Goal: Transaction & Acquisition: Purchase product/service

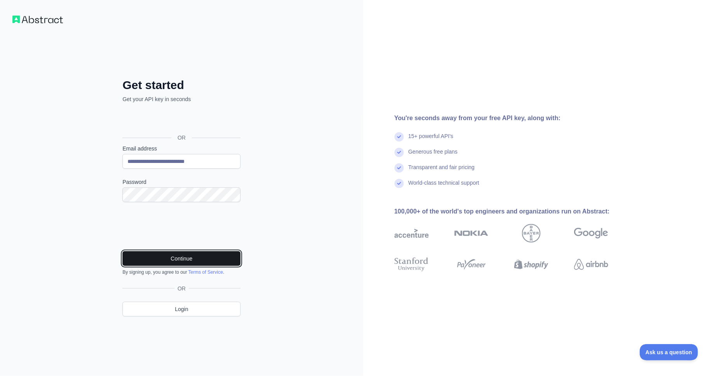
click at [168, 256] on button "Continue" at bounding box center [181, 258] width 118 height 15
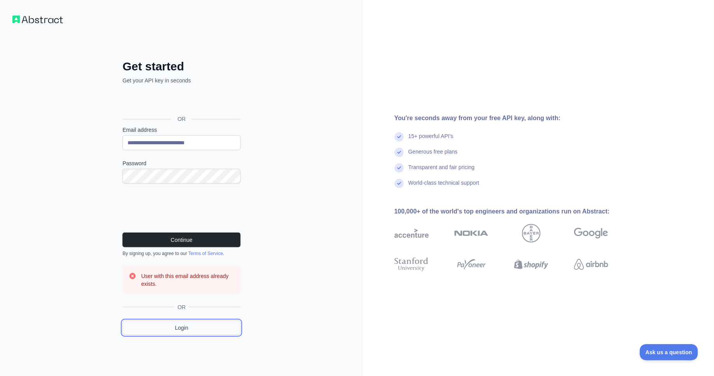
click at [186, 322] on link "Login" at bounding box center [181, 327] width 118 height 15
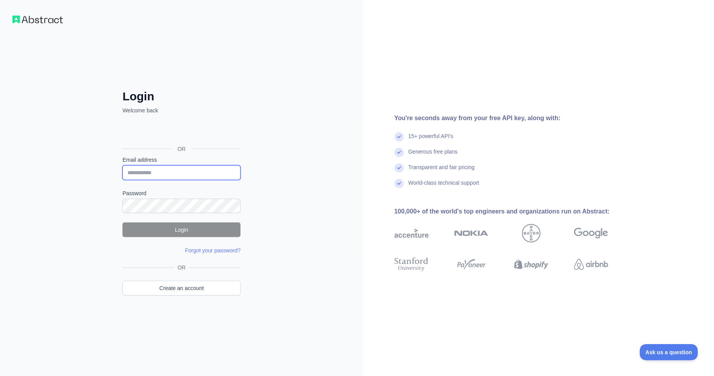
click at [177, 173] on input "Email address" at bounding box center [181, 172] width 118 height 15
type input "**********"
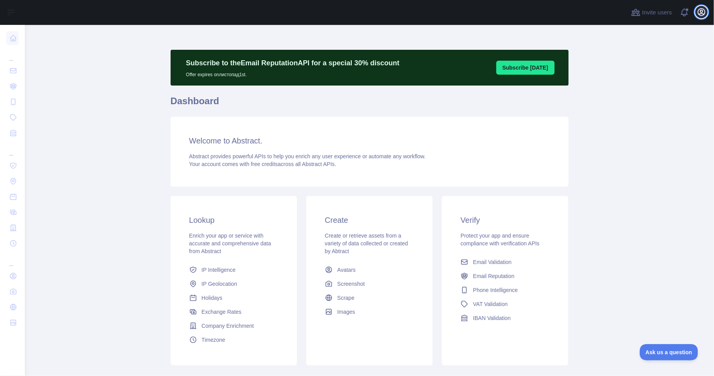
click at [706, 12] on button "Open user menu" at bounding box center [701, 12] width 12 height 12
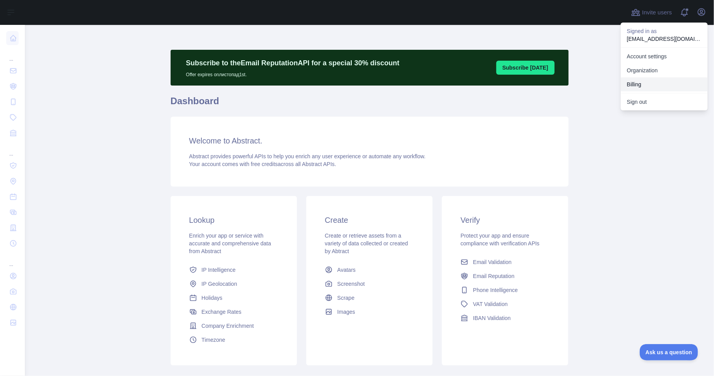
click at [663, 84] on button "Billing" at bounding box center [664, 84] width 87 height 14
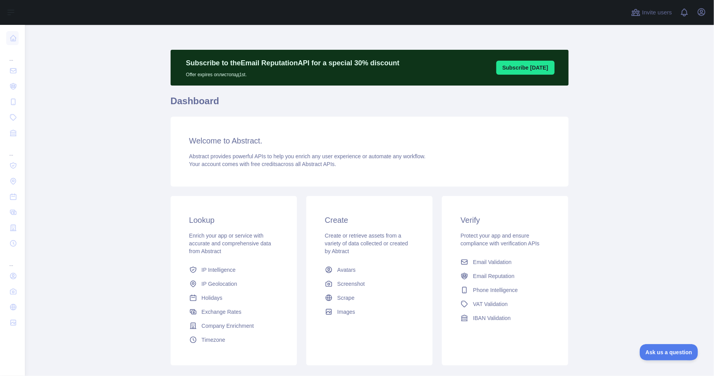
click at [708, 9] on div "Invite users View notifications Open user menu" at bounding box center [369, 12] width 689 height 25
click at [705, 10] on icon "button" at bounding box center [701, 12] width 7 height 7
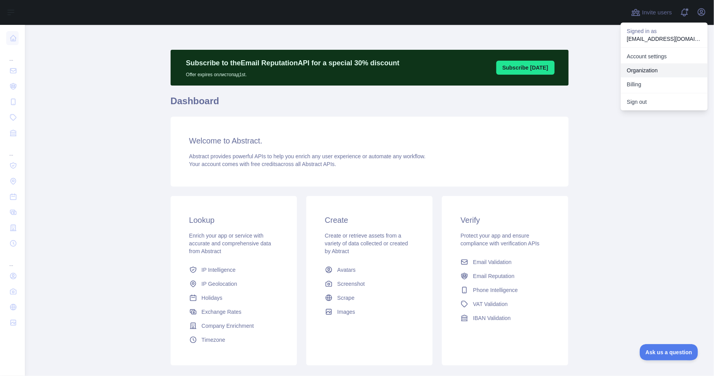
click at [654, 65] on link "Organization" at bounding box center [664, 70] width 87 height 14
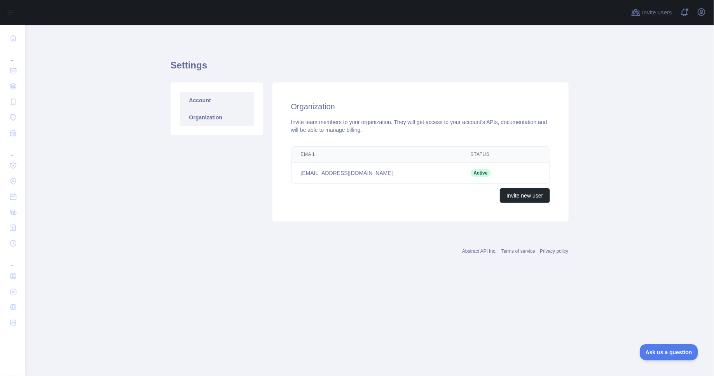
click at [206, 92] on link "Account" at bounding box center [217, 100] width 74 height 17
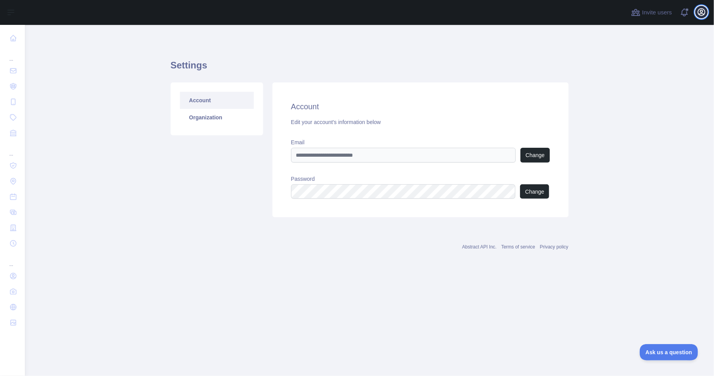
click at [699, 14] on icon "button" at bounding box center [701, 11] width 9 height 9
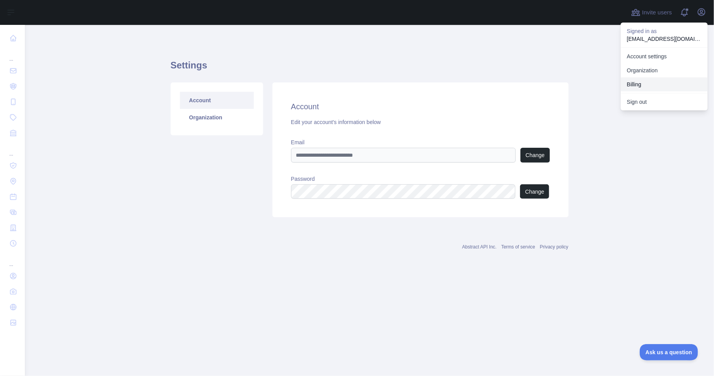
click at [637, 87] on button "Billing" at bounding box center [664, 84] width 87 height 14
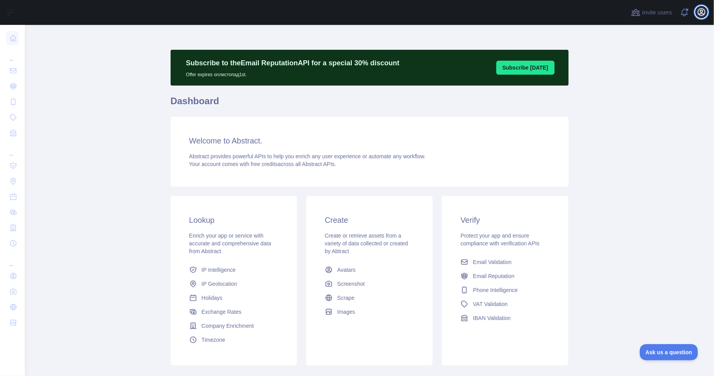
click at [703, 14] on icon "button" at bounding box center [701, 12] width 7 height 7
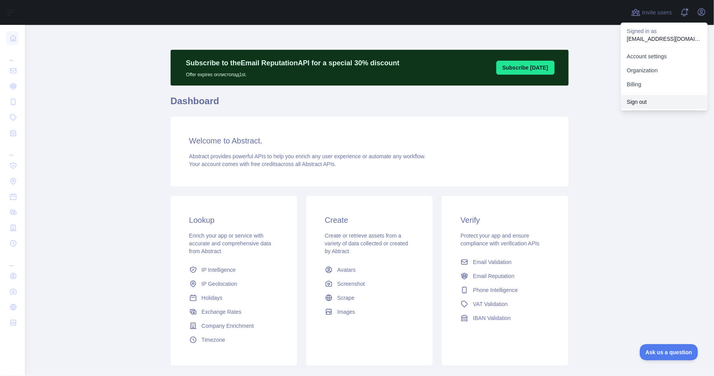
click at [637, 104] on button "Sign out" at bounding box center [664, 102] width 87 height 14
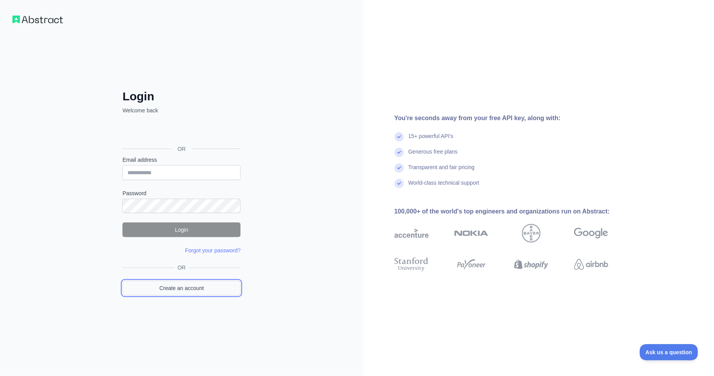
click at [179, 285] on link "Create an account" at bounding box center [181, 288] width 118 height 15
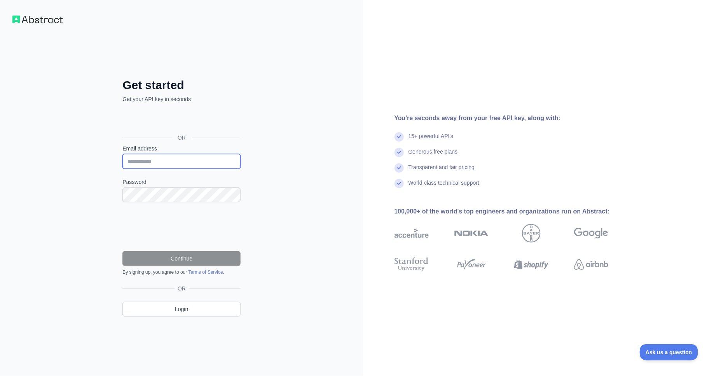
click at [171, 159] on input "Email address" at bounding box center [181, 161] width 118 height 15
paste input "**********"
type input "**********"
click at [182, 182] on label "Password" at bounding box center [181, 182] width 118 height 8
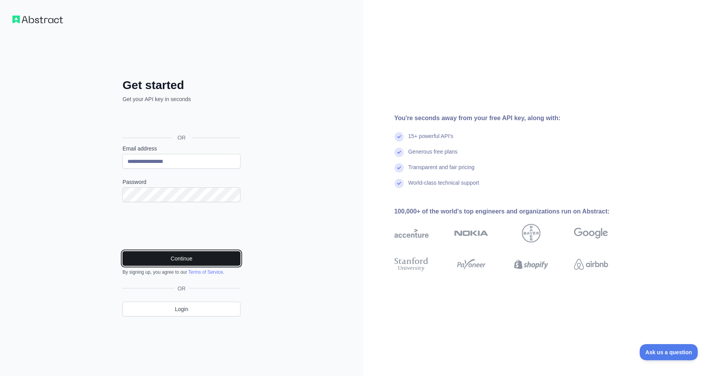
click at [194, 255] on button "Continue" at bounding box center [181, 258] width 118 height 15
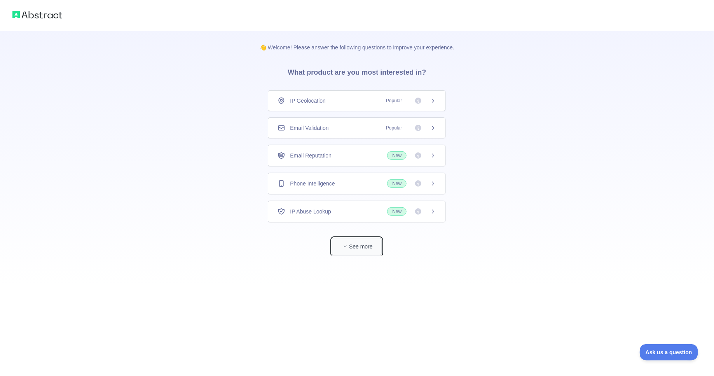
click at [350, 248] on button "See more" at bounding box center [357, 246] width 50 height 17
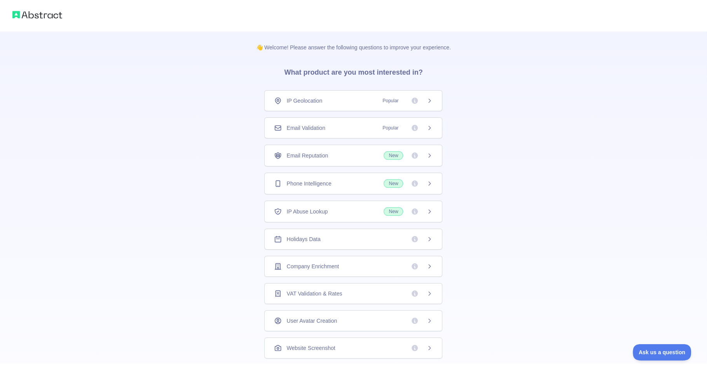
click at [293, 131] on div "Email Validation Popular" at bounding box center [353, 127] width 178 height 21
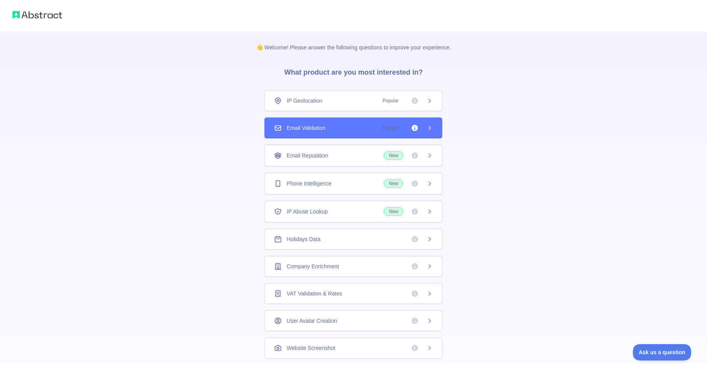
click at [321, 94] on div "IP Geolocation Popular" at bounding box center [353, 100] width 178 height 21
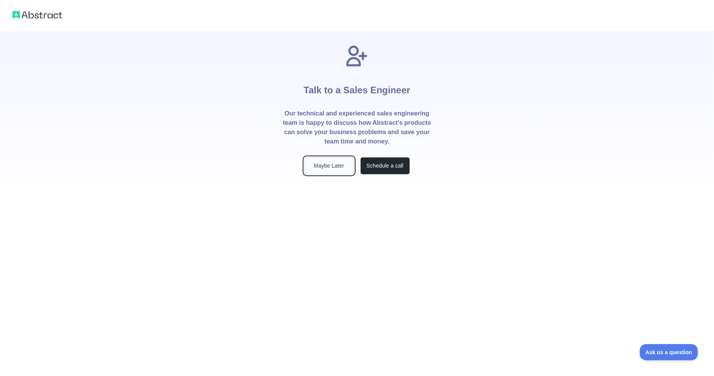
click at [324, 165] on button "Maybe Later" at bounding box center [329, 165] width 50 height 17
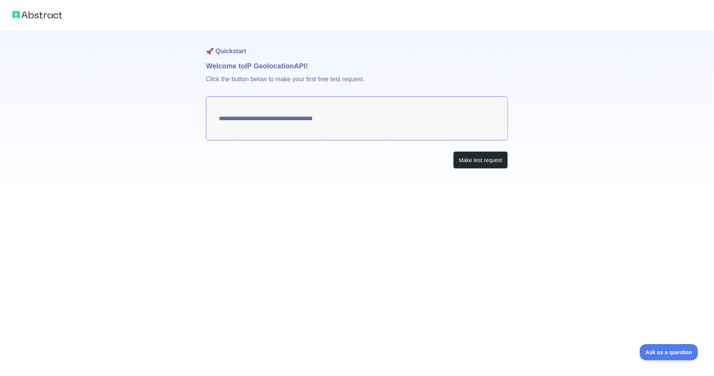
type textarea "**********"
click at [485, 160] on button "Make test request" at bounding box center [480, 159] width 55 height 17
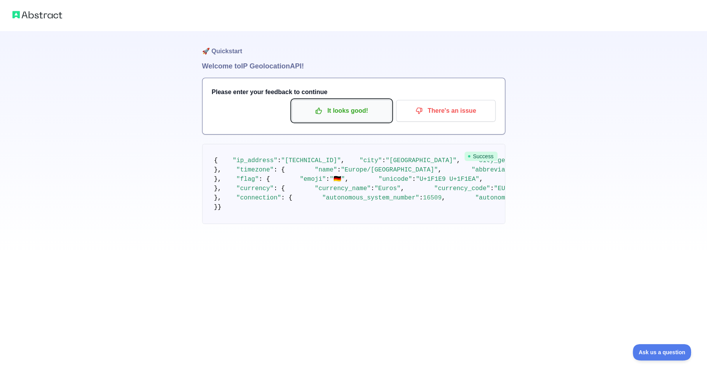
click at [342, 115] on p "It looks good!" at bounding box center [342, 110] width 88 height 13
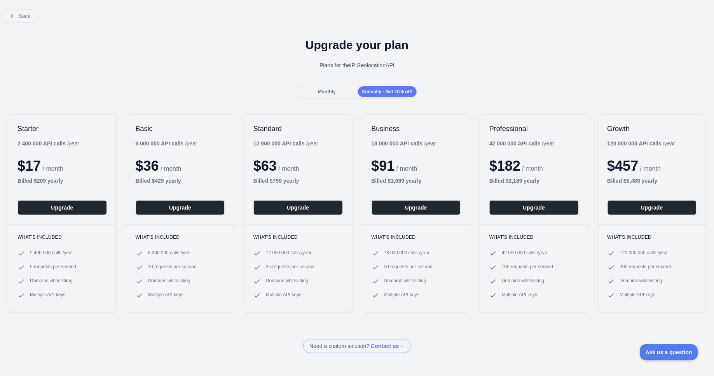
click at [42, 137] on div "Starter 2 400 000 API calls / year $ 17 / month Billed $ 209 yearly Upgrade" at bounding box center [62, 170] width 108 height 110
click at [28, 117] on div "Starter 2 400 000 API calls / year $ 17 / month Billed $ 209 yearly Upgrade" at bounding box center [62, 170] width 108 height 110
drag, startPoint x: 334, startPoint y: 47, endPoint x: 131, endPoint y: 36, distance: 203.6
click at [332, 47] on h1 "Upgrade your plan" at bounding box center [356, 45] width 701 height 14
click at [31, 15] on button "Back" at bounding box center [19, 15] width 31 height 13
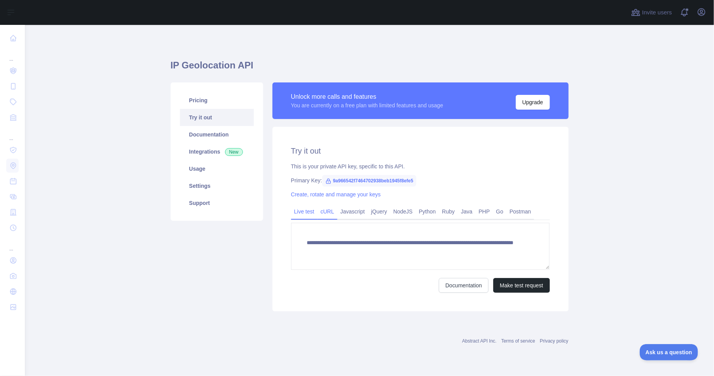
drag, startPoint x: 323, startPoint y: 214, endPoint x: 316, endPoint y: 215, distance: 7.0
click at [323, 214] on link "cURL" at bounding box center [327, 211] width 20 height 12
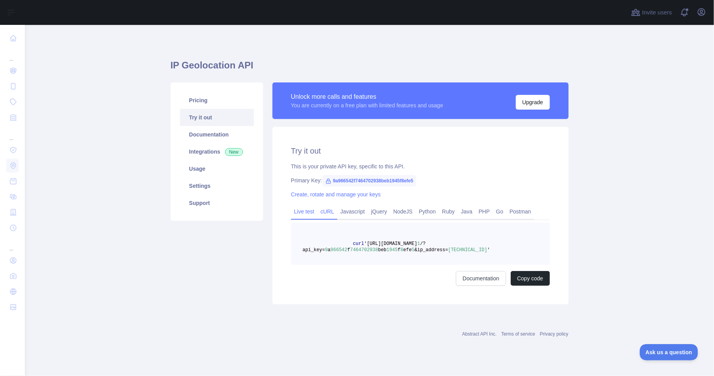
click at [307, 214] on link "Live test" at bounding box center [304, 211] width 26 height 12
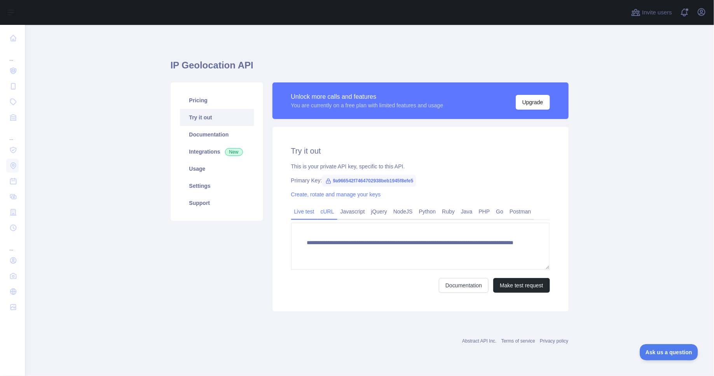
click at [331, 212] on link "cURL" at bounding box center [327, 211] width 20 height 12
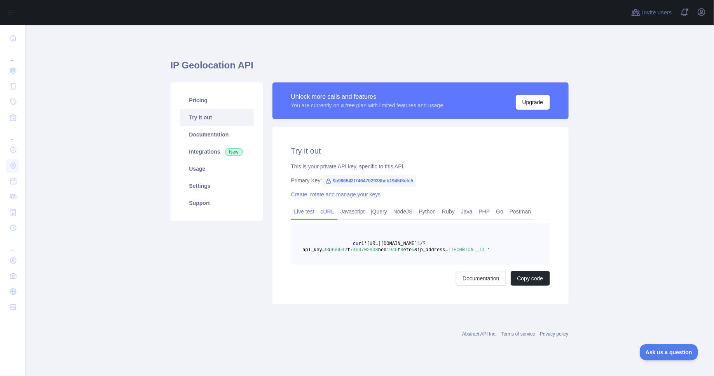
click at [306, 211] on link "Live test" at bounding box center [304, 211] width 26 height 12
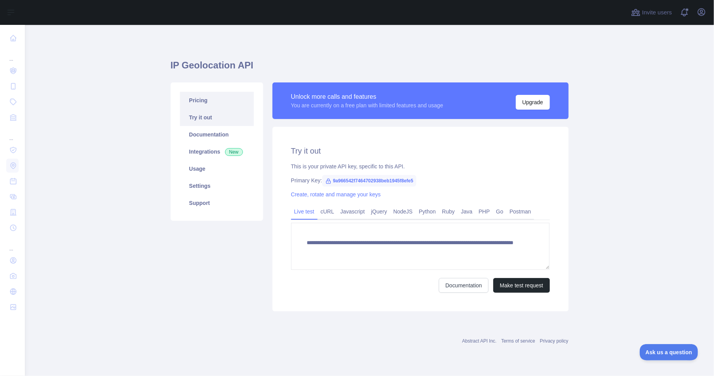
click at [199, 103] on link "Pricing" at bounding box center [217, 100] width 74 height 17
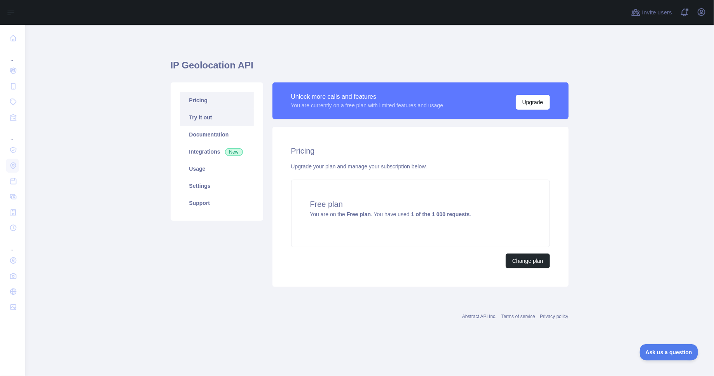
click at [206, 121] on link "Try it out" at bounding box center [217, 117] width 74 height 17
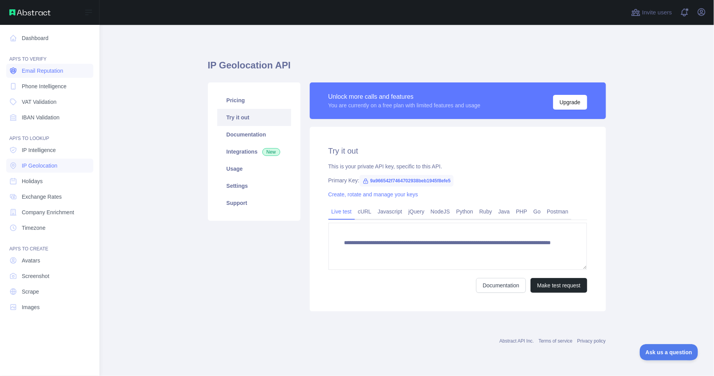
click at [54, 73] on span "Email Reputation" at bounding box center [43, 71] width 42 height 8
click at [34, 85] on span "Phone Intelligence" at bounding box center [44, 86] width 45 height 8
click at [33, 92] on link "Phone Intelligence" at bounding box center [49, 86] width 87 height 14
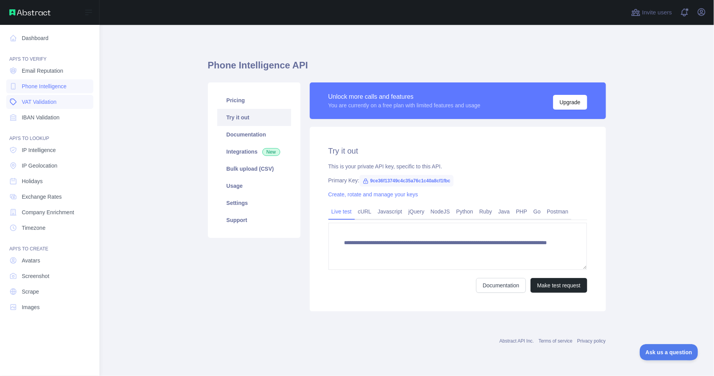
click at [41, 104] on span "VAT Validation" at bounding box center [39, 102] width 35 height 8
click at [39, 117] on span "IBAN Validation" at bounding box center [41, 117] width 38 height 8
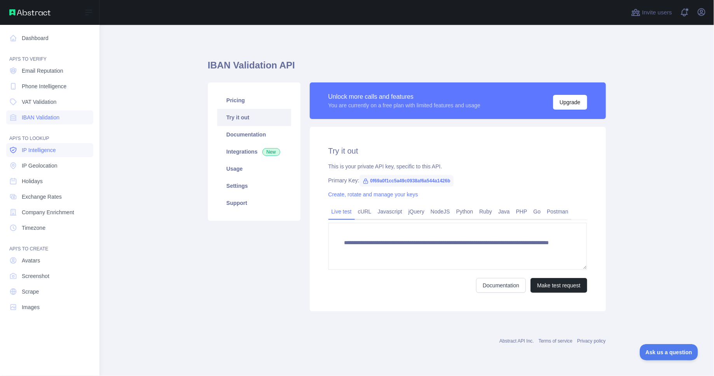
click at [39, 151] on span "IP Intelligence" at bounding box center [39, 150] width 34 height 8
click at [40, 167] on span "IP Geolocation" at bounding box center [40, 166] width 36 height 8
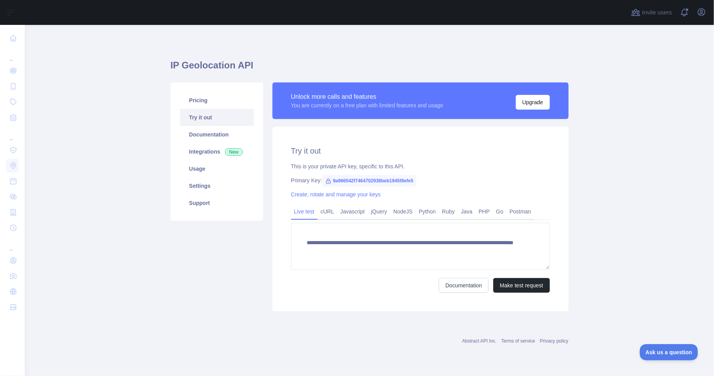
click at [119, 10] on div at bounding box center [325, 12] width 589 height 25
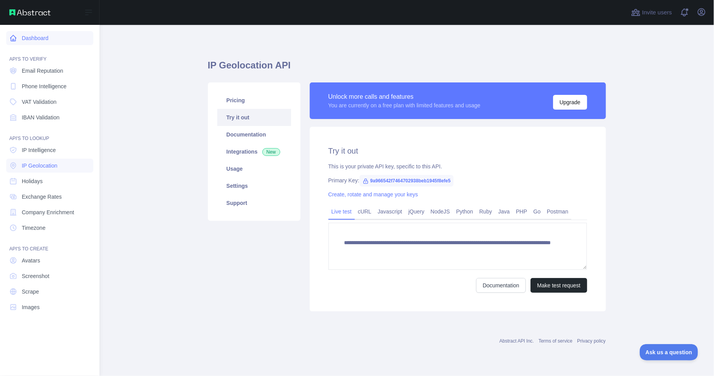
click at [26, 40] on link "Dashboard" at bounding box center [49, 38] width 87 height 14
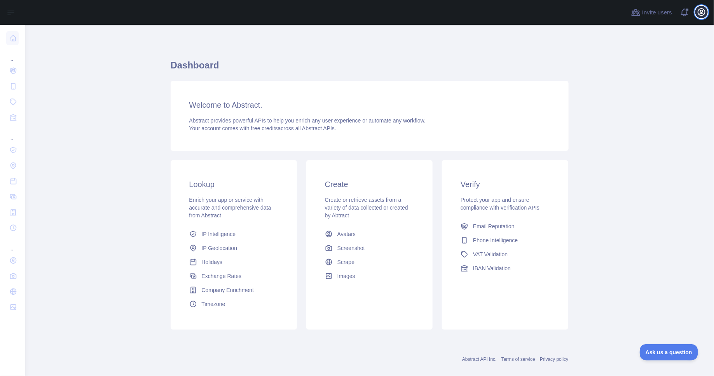
click at [697, 12] on icon "button" at bounding box center [701, 11] width 9 height 9
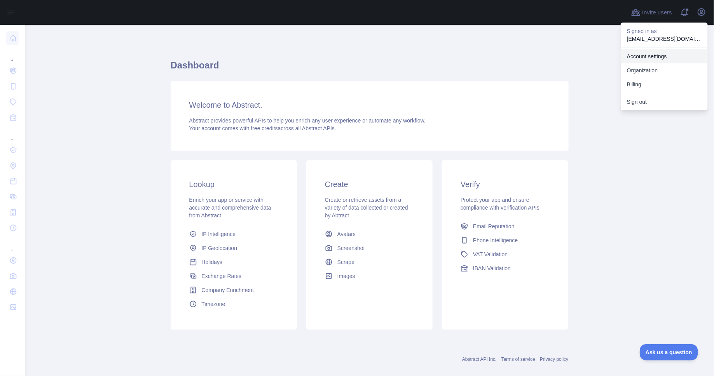
click at [667, 54] on link "Account settings" at bounding box center [664, 56] width 87 height 14
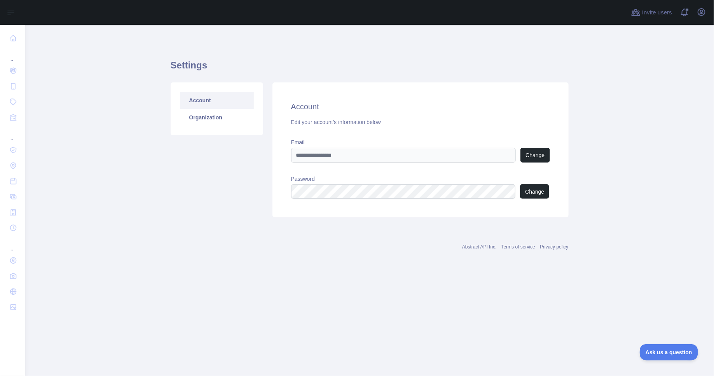
click at [214, 126] on div "Account Organization" at bounding box center [217, 108] width 92 height 53
click at [215, 122] on link "Organization" at bounding box center [217, 117] width 74 height 17
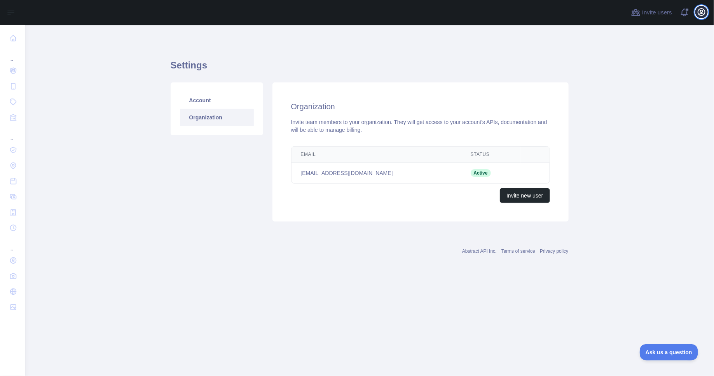
click at [706, 12] on icon "button" at bounding box center [701, 11] width 9 height 9
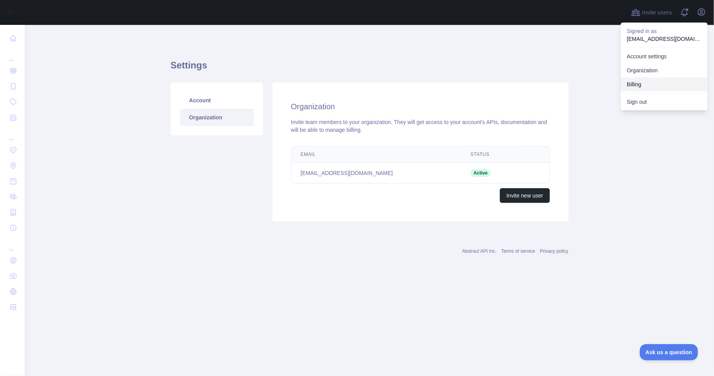
click at [642, 85] on button "Billing" at bounding box center [664, 84] width 87 height 14
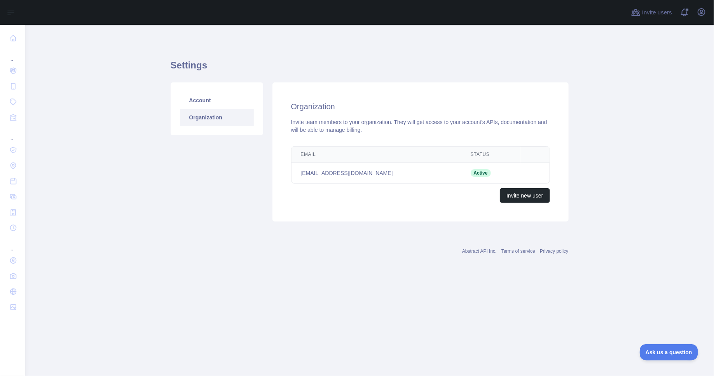
click at [121, 369] on main "Settings Account Organization Organization Invite team members to your organiza…" at bounding box center [369, 200] width 689 height 351
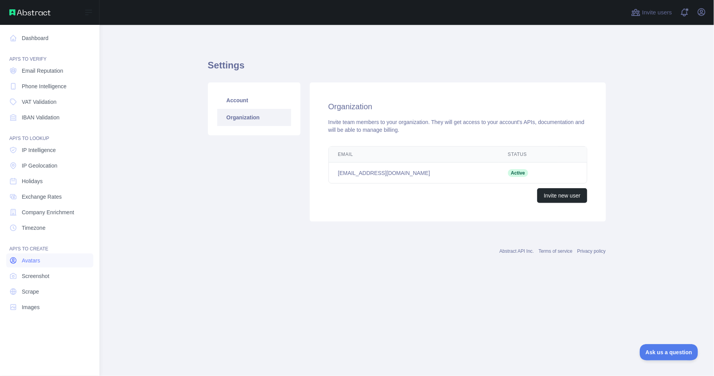
click at [42, 263] on link "Avatars" at bounding box center [49, 260] width 87 height 14
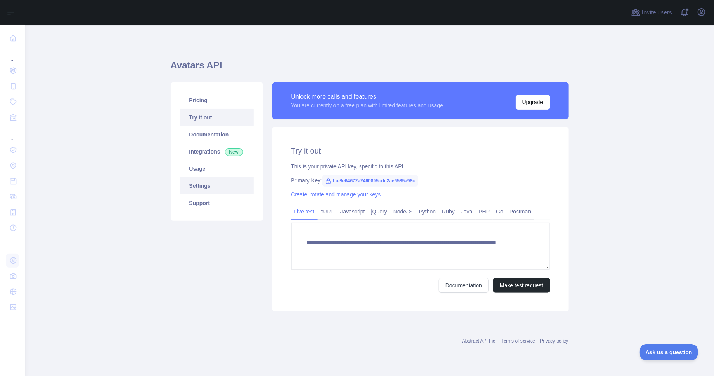
click at [219, 187] on link "Settings" at bounding box center [217, 185] width 74 height 17
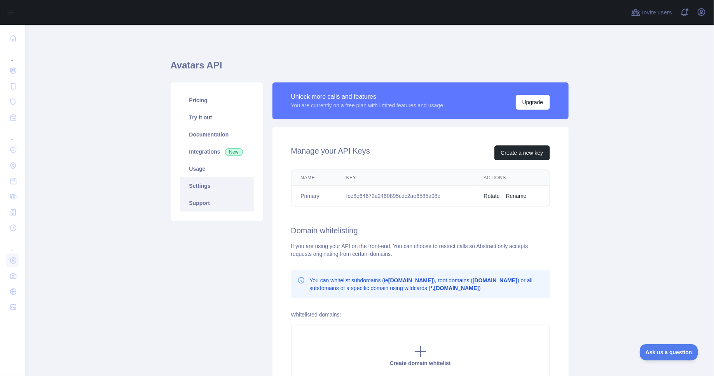
click at [218, 200] on link "Support" at bounding box center [217, 202] width 74 height 17
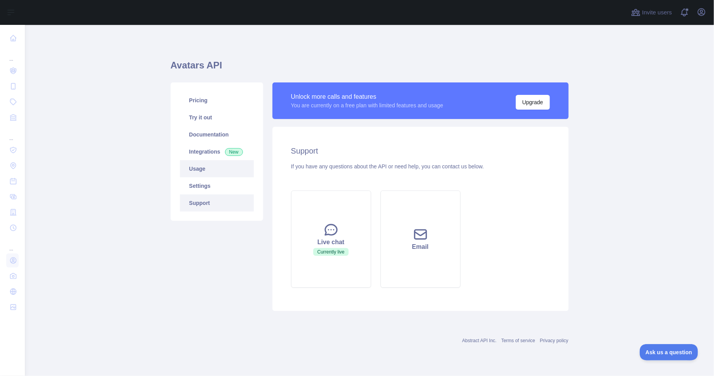
click at [223, 171] on link "Usage" at bounding box center [217, 168] width 74 height 17
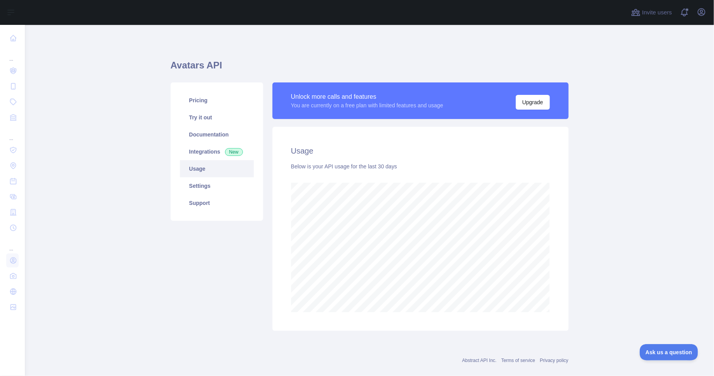
scroll to position [351, 682]
click at [215, 159] on link "Integrations New" at bounding box center [217, 151] width 74 height 17
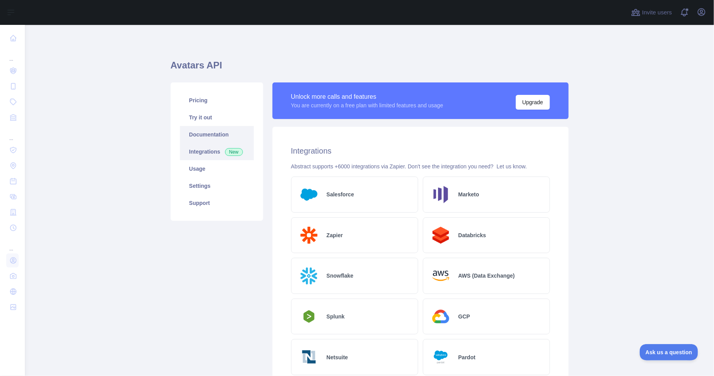
click at [206, 136] on link "Documentation" at bounding box center [217, 134] width 74 height 17
click at [211, 131] on link "Documentation" at bounding box center [217, 134] width 74 height 17
click at [210, 98] on link "Pricing" at bounding box center [217, 100] width 74 height 17
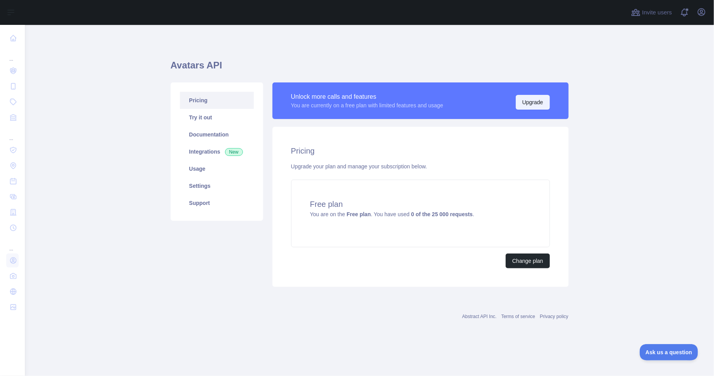
click at [532, 101] on button "Upgrade" at bounding box center [533, 102] width 34 height 15
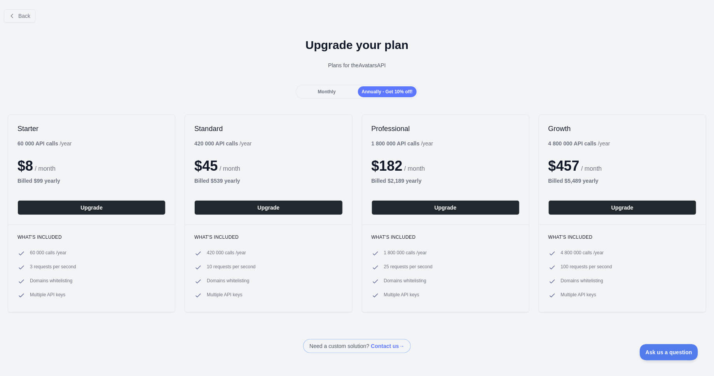
click at [338, 90] on div "Monthly" at bounding box center [326, 91] width 59 height 11
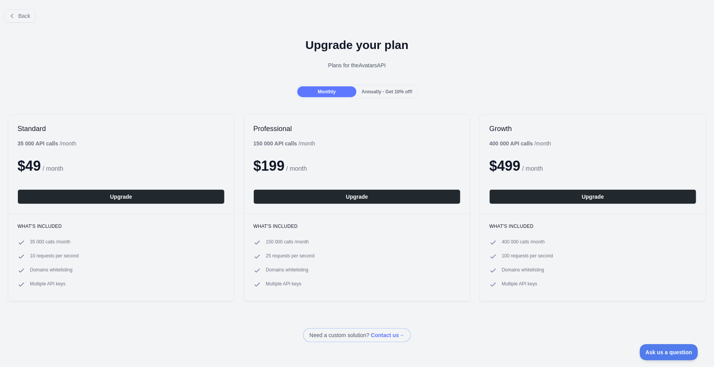
click at [400, 92] on span "Annually - Get 10% off!" at bounding box center [387, 91] width 51 height 5
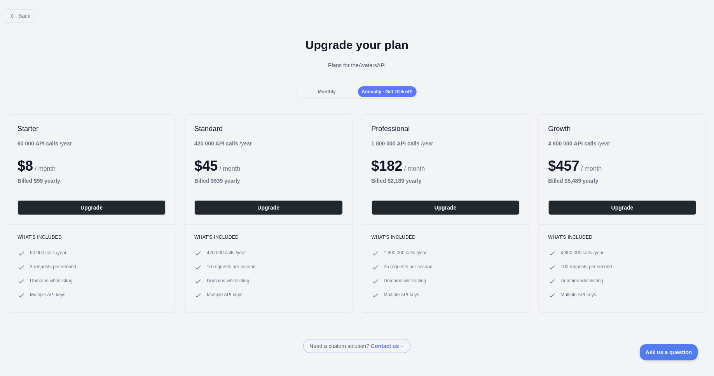
click at [357, 96] on div "Monthly Annually - Get 10% off!" at bounding box center [357, 92] width 122 height 14
click at [341, 89] on div "Monthly" at bounding box center [326, 91] width 59 height 11
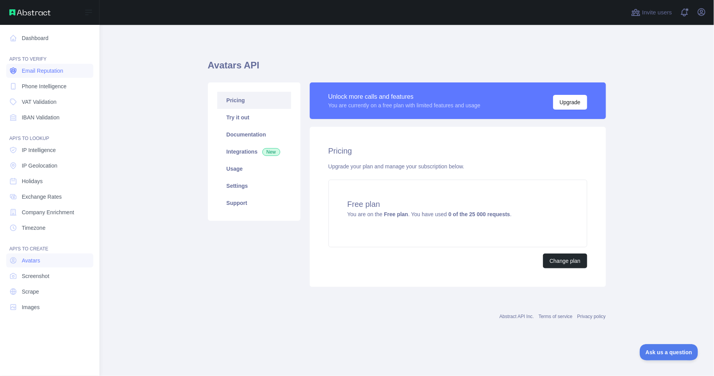
click at [53, 72] on span "Email Reputation" at bounding box center [43, 71] width 42 height 8
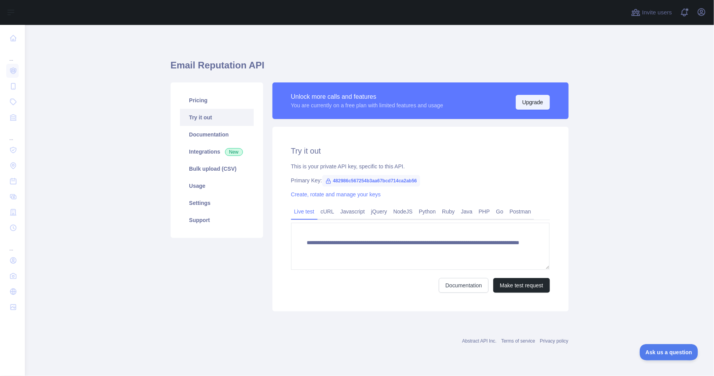
click at [532, 101] on button "Upgrade" at bounding box center [533, 102] width 34 height 15
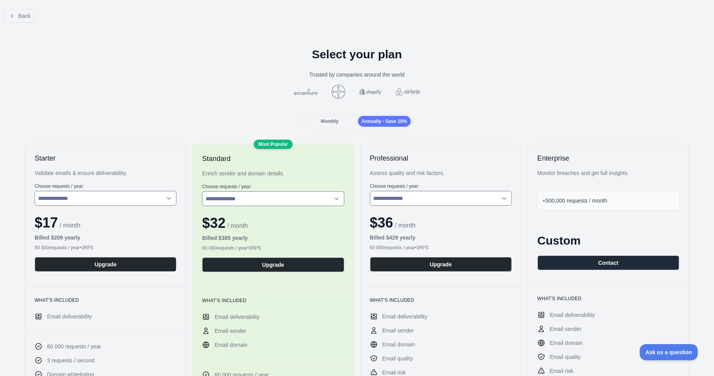
click at [139, 169] on div "Validate emails & ensure deliverability." at bounding box center [106, 173] width 142 height 8
click at [393, 171] on div "Assess quality and risk factors." at bounding box center [441, 173] width 142 height 8
drag, startPoint x: 485, startPoint y: 154, endPoint x: 496, endPoint y: 156, distance: 11.1
click at [491, 155] on h2 "Professional" at bounding box center [441, 157] width 142 height 9
click at [270, 262] on button "Upgrade" at bounding box center [273, 264] width 142 height 15
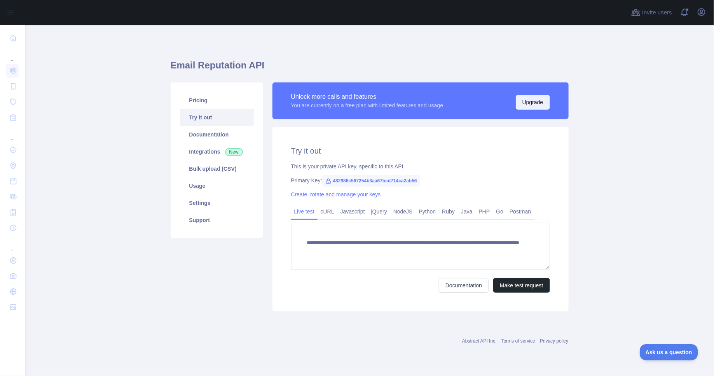
click at [541, 99] on button "Upgrade" at bounding box center [533, 102] width 34 height 15
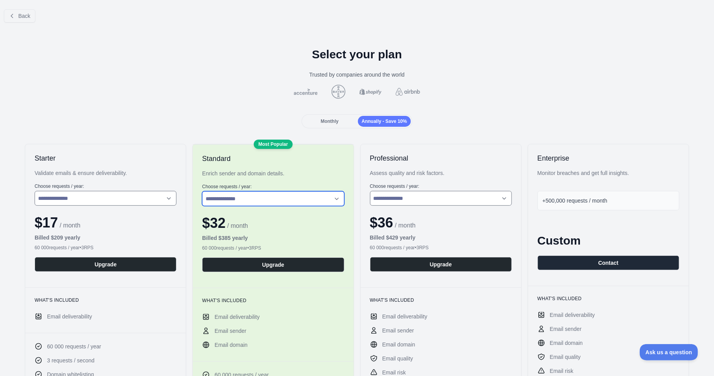
click at [283, 200] on select "**********" at bounding box center [273, 198] width 142 height 15
click at [202, 191] on select "**********" at bounding box center [273, 198] width 142 height 15
click at [17, 11] on button "Back" at bounding box center [19, 15] width 31 height 13
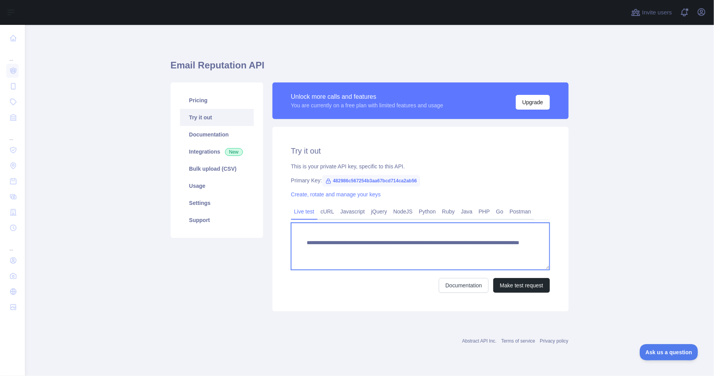
click at [352, 246] on textarea "**********" at bounding box center [420, 246] width 259 height 47
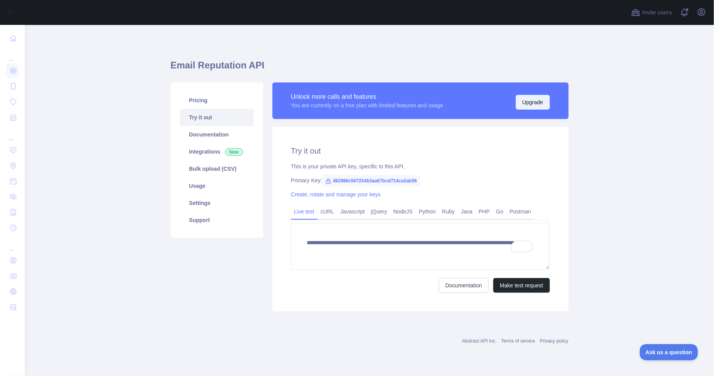
click at [546, 101] on button "Upgrade" at bounding box center [533, 102] width 34 height 15
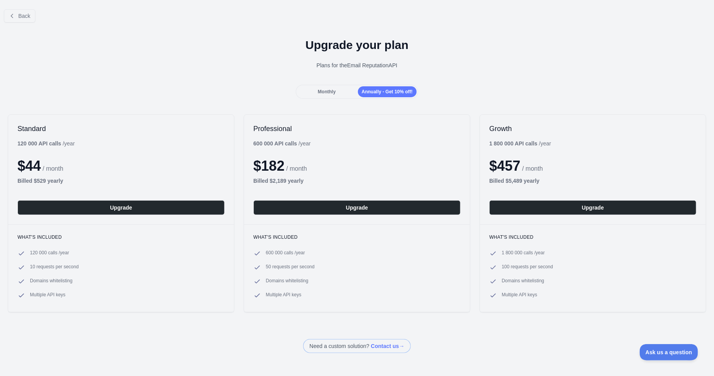
scroll to position [10, 0]
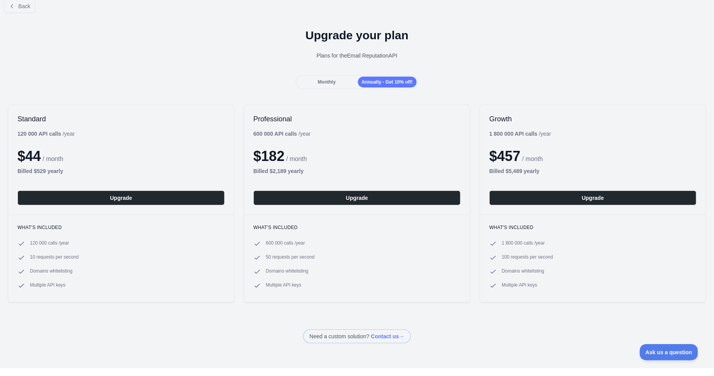
click at [338, 327] on div "Back Upgrade your plan Plans for the Email Reputation API Monthly Annually - Ge…" at bounding box center [357, 168] width 714 height 350
click at [330, 335] on span at bounding box center [356, 336] width 107 height 14
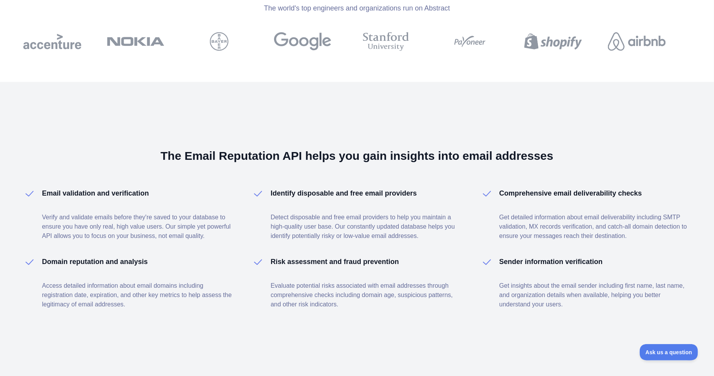
scroll to position [223, 0]
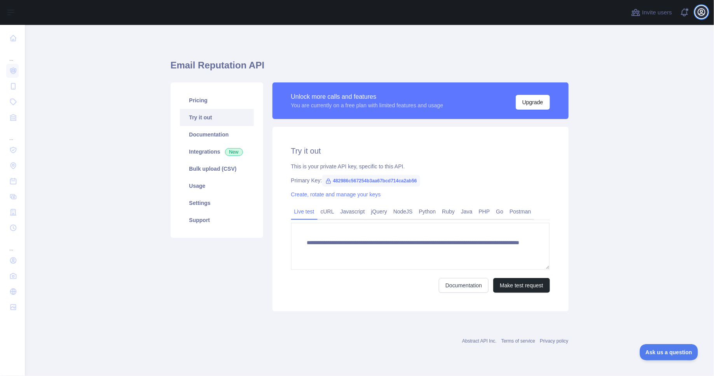
click at [707, 10] on button "Open user menu" at bounding box center [701, 12] width 12 height 12
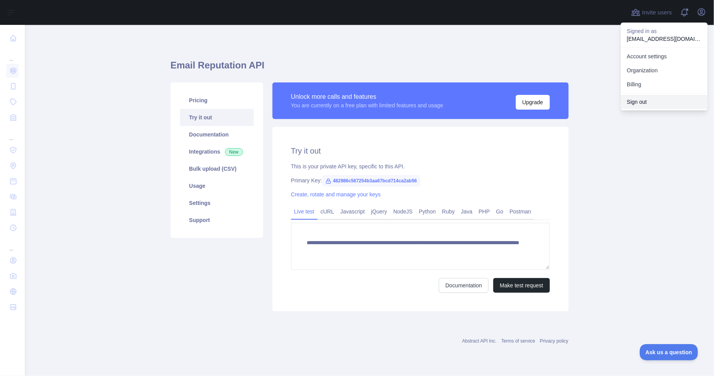
click at [644, 104] on button "Sign out" at bounding box center [664, 102] width 87 height 14
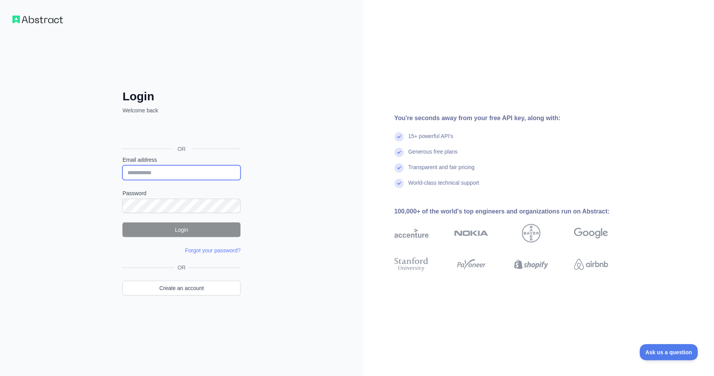
type input "**********"
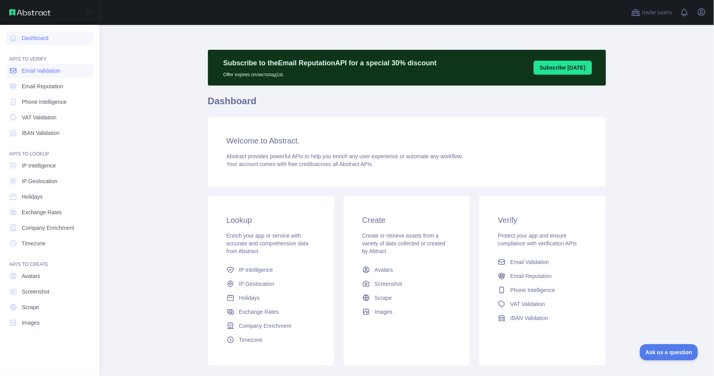
click at [60, 70] on span "Email Validation" at bounding box center [41, 71] width 38 height 8
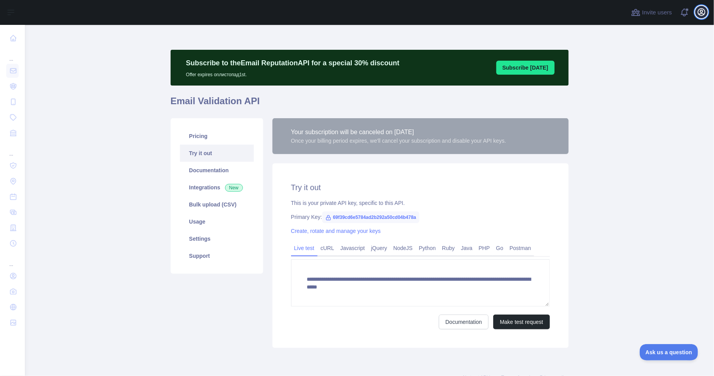
click at [705, 12] on icon "button" at bounding box center [701, 12] width 7 height 7
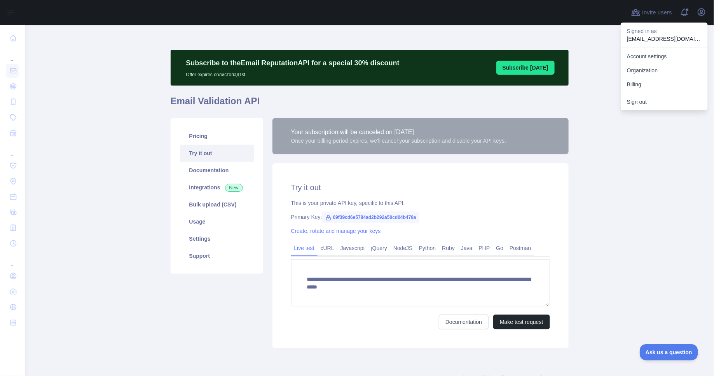
click at [634, 46] on div "Signed in as abstractapi-sk1@itsnotme.club" at bounding box center [664, 35] width 87 height 25
click at [638, 88] on button "Billing" at bounding box center [664, 84] width 87 height 14
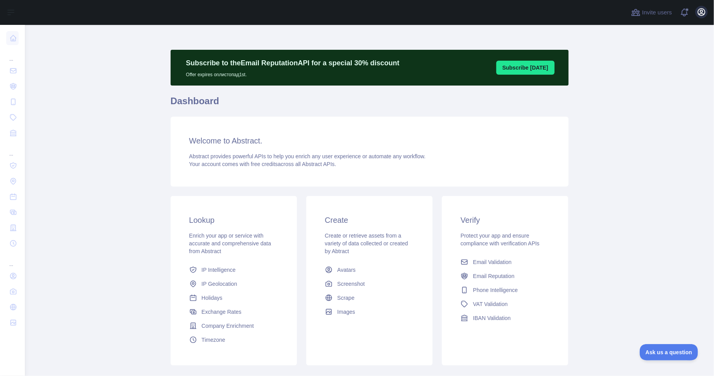
click at [706, 17] on div "Open user menu" at bounding box center [701, 13] width 12 height 14
click at [703, 15] on icon "button" at bounding box center [701, 12] width 7 height 7
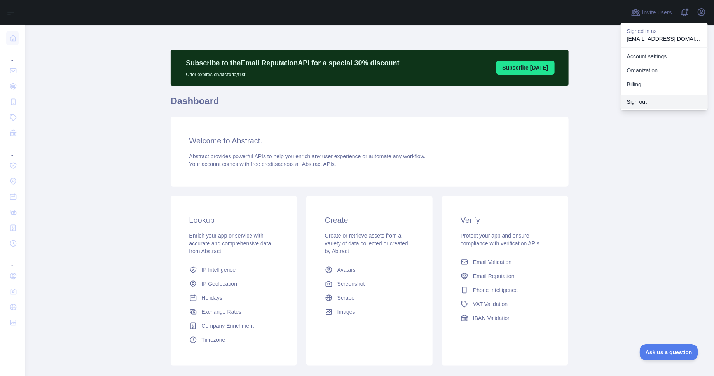
click at [644, 106] on button "Sign out" at bounding box center [664, 102] width 87 height 14
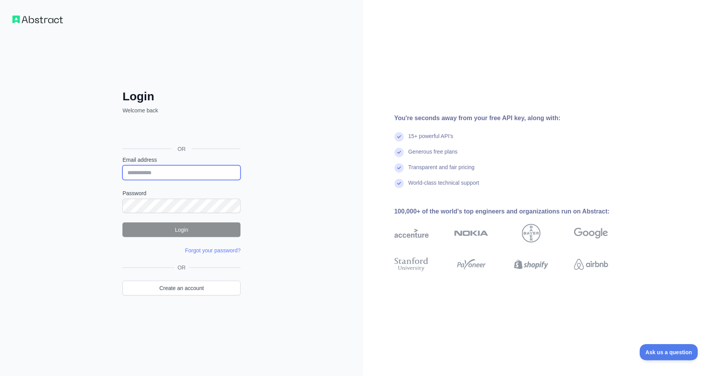
click at [184, 173] on input "Email address" at bounding box center [181, 172] width 118 height 15
type input "**********"
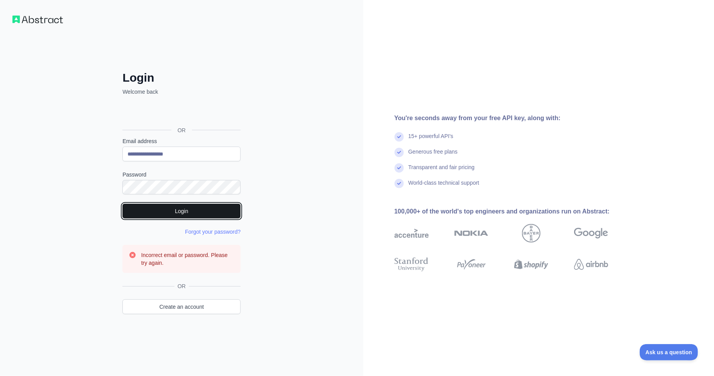
click at [183, 207] on button "Login" at bounding box center [181, 211] width 118 height 15
click at [44, 179] on div "**********" at bounding box center [181, 188] width 363 height 376
click at [176, 212] on button "Login" at bounding box center [181, 211] width 118 height 15
click at [201, 158] on input "**********" at bounding box center [181, 154] width 118 height 15
click at [127, 155] on input "**********" at bounding box center [181, 154] width 118 height 15
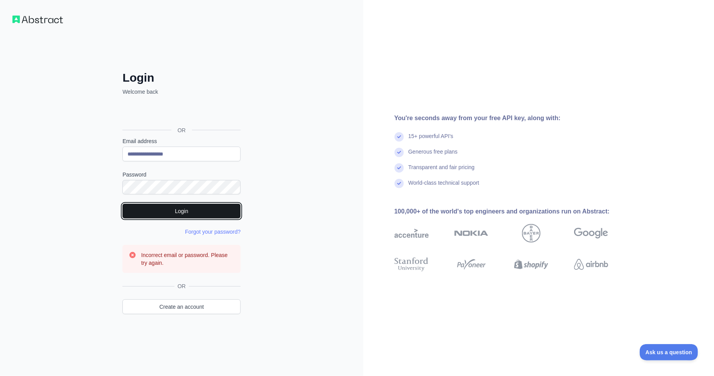
click at [185, 211] on button "Login" at bounding box center [181, 211] width 118 height 15
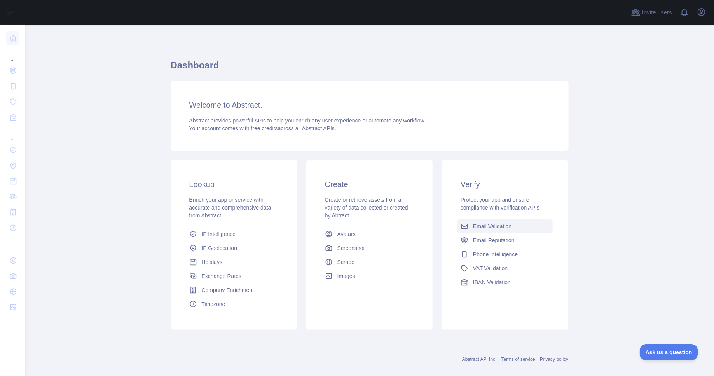
click at [482, 226] on span "Email Validation" at bounding box center [492, 226] width 38 height 8
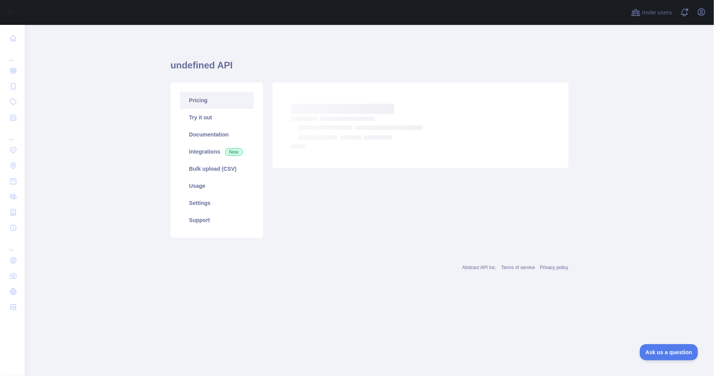
click at [206, 97] on link "Pricing" at bounding box center [217, 100] width 74 height 17
click at [204, 117] on link "Try it out" at bounding box center [217, 117] width 74 height 17
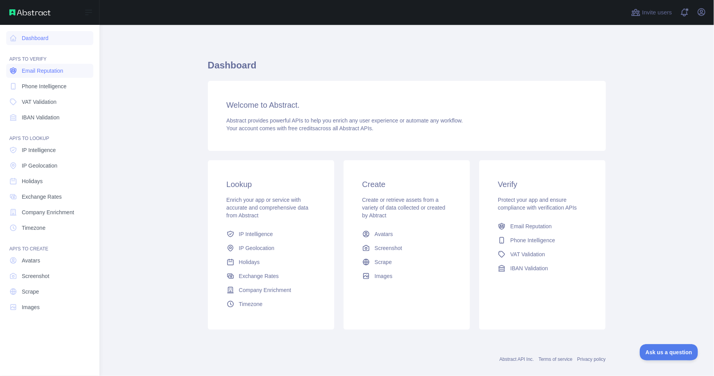
click at [44, 70] on span "Email Reputation" at bounding box center [43, 71] width 42 height 8
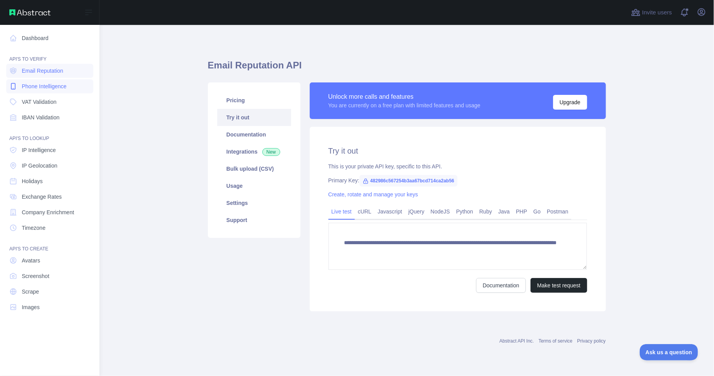
click at [38, 88] on span "Phone Intelligence" at bounding box center [44, 86] width 45 height 8
click at [20, 42] on link "Dashboard" at bounding box center [49, 38] width 87 height 14
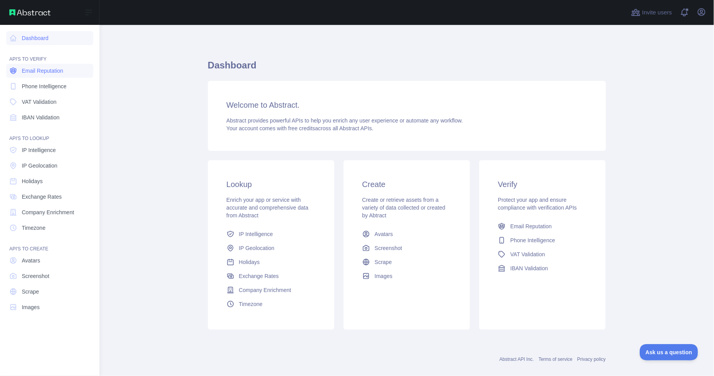
click at [36, 69] on span "Email Reputation" at bounding box center [43, 71] width 42 height 8
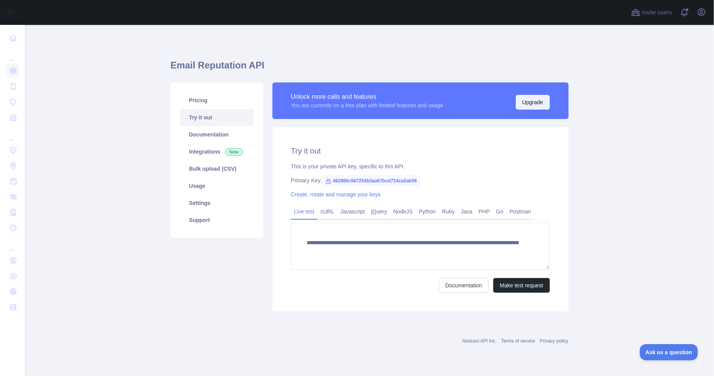
click at [538, 102] on button "Upgrade" at bounding box center [533, 102] width 34 height 15
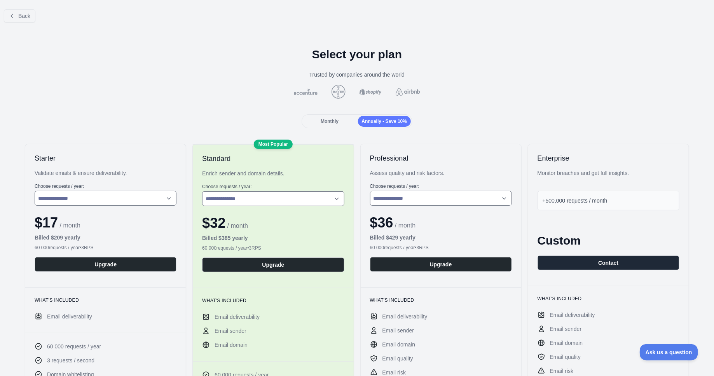
scroll to position [1, 0]
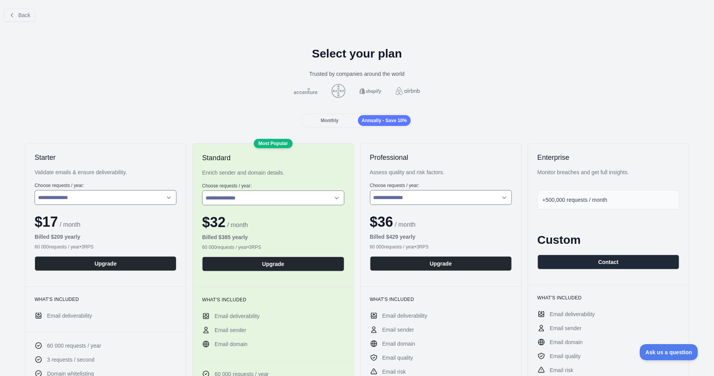
click at [324, 124] on div "Monthly" at bounding box center [329, 120] width 53 height 11
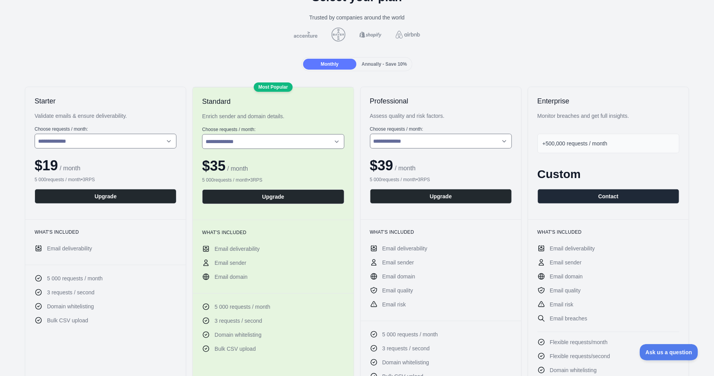
scroll to position [0, 0]
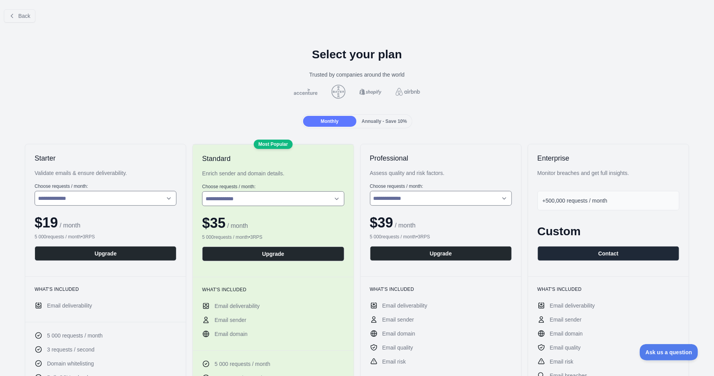
click at [377, 119] on span "Annually - Save 10%" at bounding box center [384, 121] width 45 height 5
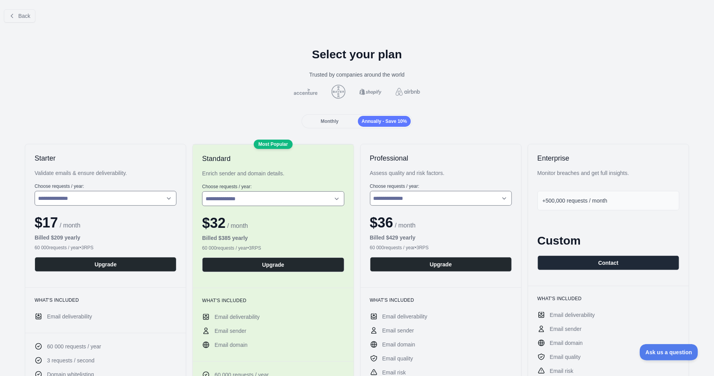
click at [15, 9] on div "Back" at bounding box center [357, 16] width 714 height 26
click at [15, 14] on button "Back" at bounding box center [19, 15] width 31 height 13
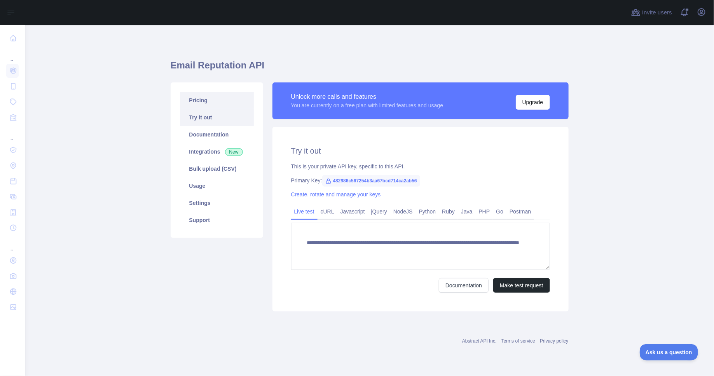
click at [206, 104] on link "Pricing" at bounding box center [217, 100] width 74 height 17
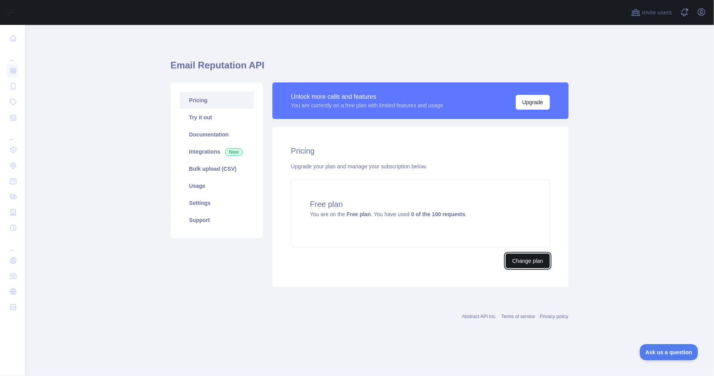
click at [527, 260] on button "Change plan" at bounding box center [528, 260] width 44 height 15
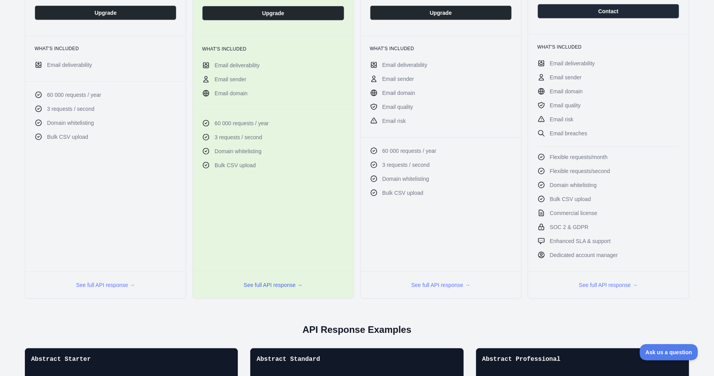
click at [264, 281] on button "See full API response →" at bounding box center [273, 285] width 59 height 8
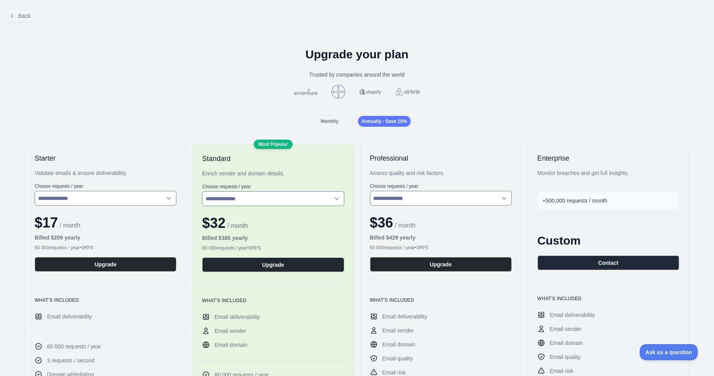
click at [86, 155] on h2 "Starter" at bounding box center [106, 157] width 142 height 9
click at [42, 153] on h2 "Starter" at bounding box center [106, 157] width 142 height 9
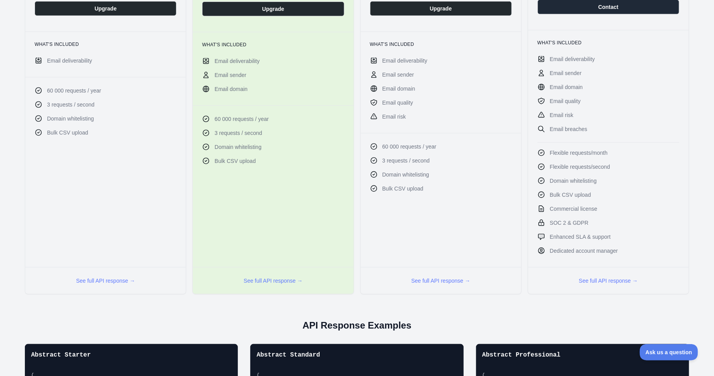
scroll to position [250, 0]
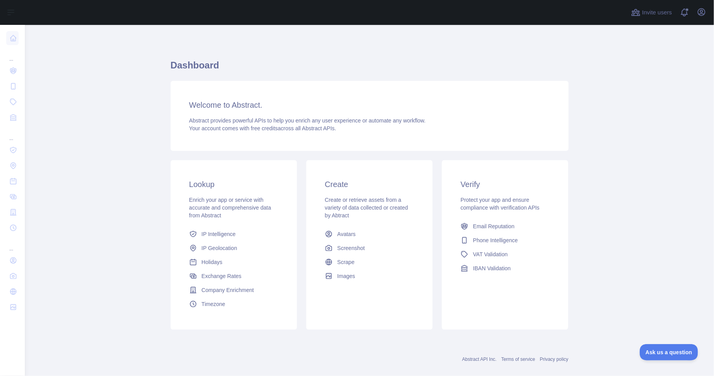
click at [708, 16] on div "Invite users View notifications Open user menu" at bounding box center [369, 12] width 689 height 25
click at [706, 16] on icon "button" at bounding box center [701, 11] width 9 height 9
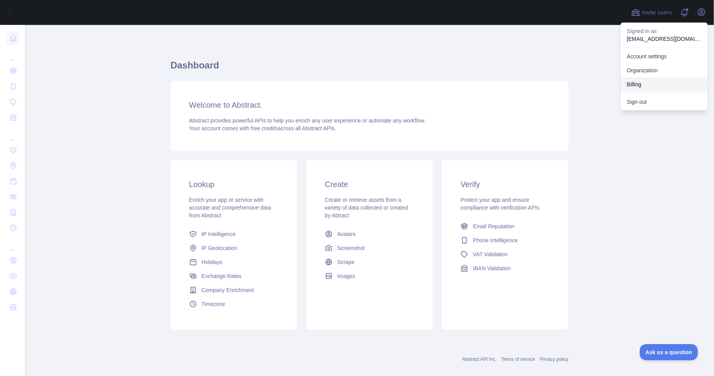
click at [651, 88] on button "Billing" at bounding box center [664, 84] width 87 height 14
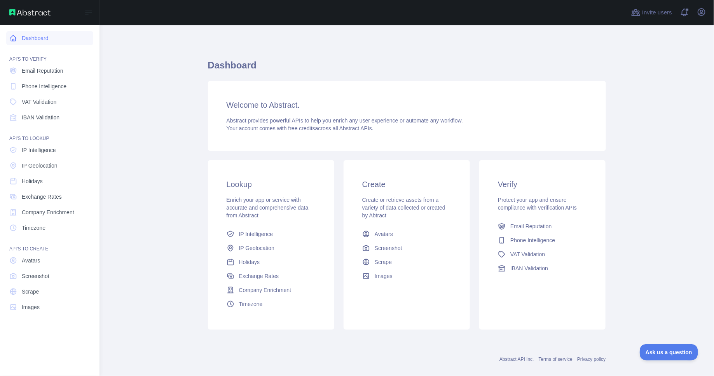
click at [21, 45] on nav "Dashboard API'S TO VERIFY Email Reputation Phone Intelligence VAT Validation IB…" at bounding box center [49, 194] width 87 height 338
click at [23, 37] on link "Dashboard" at bounding box center [49, 38] width 87 height 14
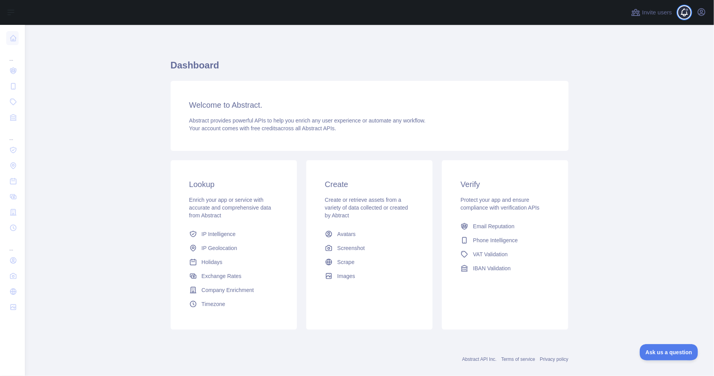
click at [686, 10] on span at bounding box center [687, 10] width 4 height 4
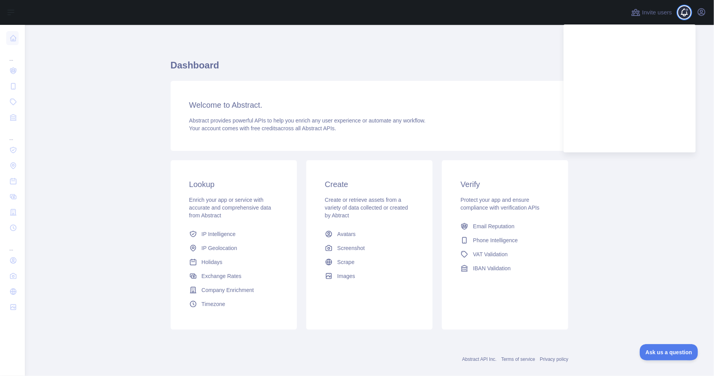
click at [686, 10] on span at bounding box center [687, 10] width 4 height 4
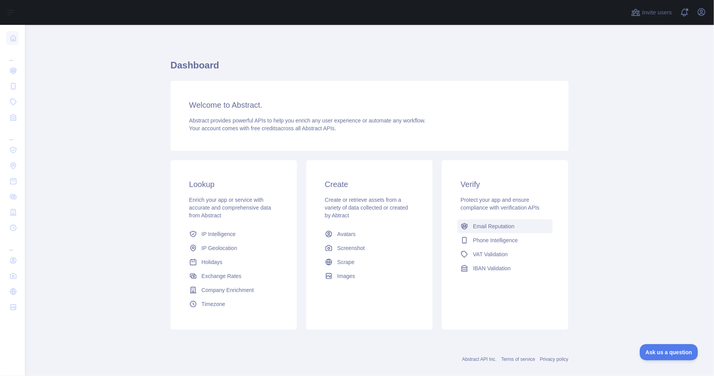
click at [506, 225] on span "Email Reputation" at bounding box center [494, 226] width 42 height 8
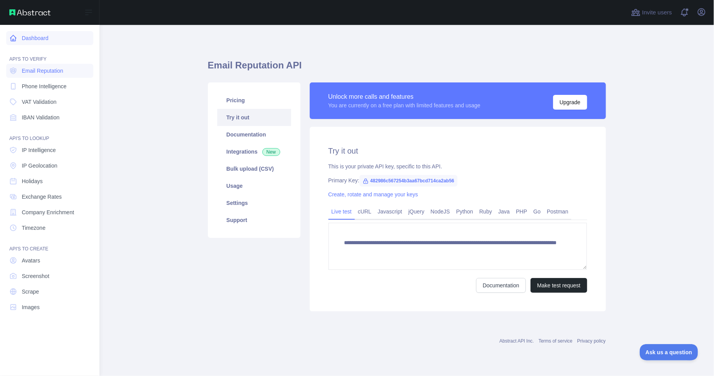
click at [19, 38] on link "Dashboard" at bounding box center [49, 38] width 87 height 14
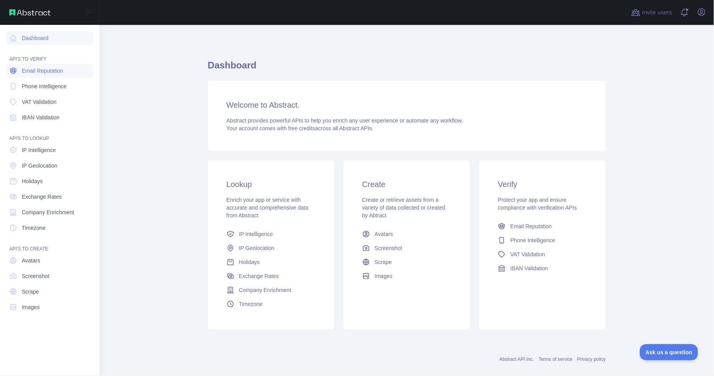
click at [42, 69] on span "Email Reputation" at bounding box center [43, 71] width 42 height 8
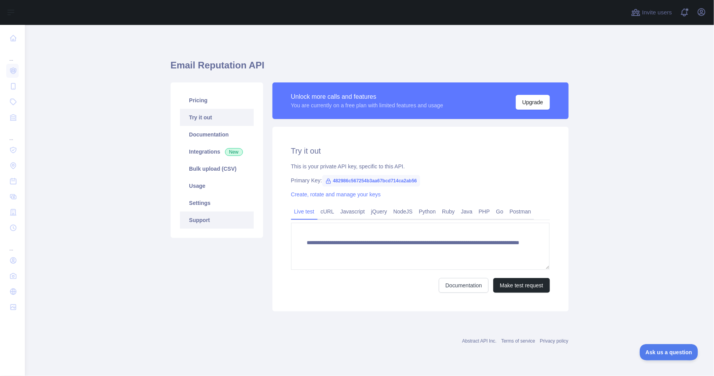
click at [222, 223] on link "Support" at bounding box center [217, 219] width 74 height 17
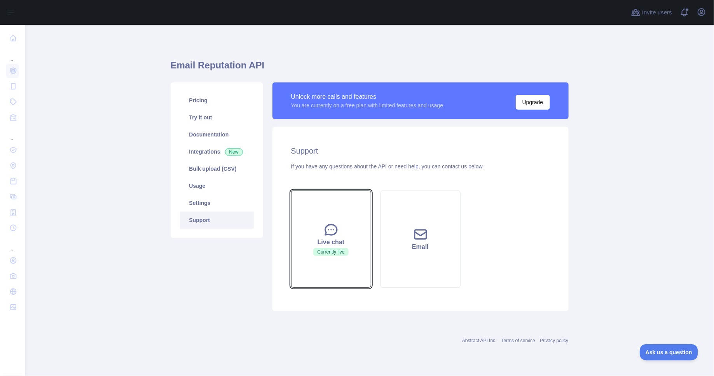
click at [328, 228] on icon at bounding box center [331, 230] width 16 height 16
click at [331, 242] on div "Live chat" at bounding box center [331, 241] width 61 height 9
click at [338, 253] on span "Currently live" at bounding box center [330, 252] width 35 height 8
click at [337, 247] on button "Live chat Currently live" at bounding box center [331, 238] width 80 height 97
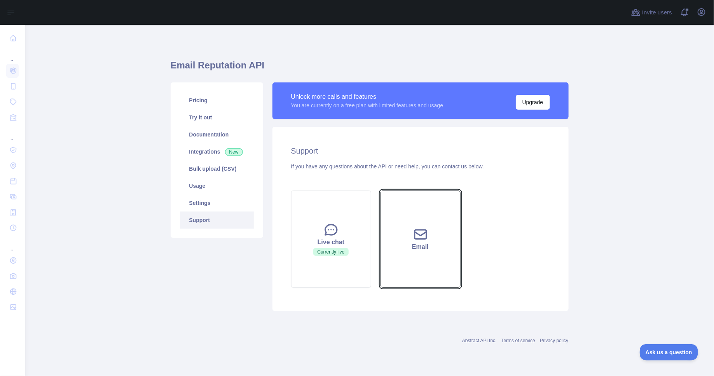
click at [421, 258] on button "Email" at bounding box center [420, 238] width 80 height 97
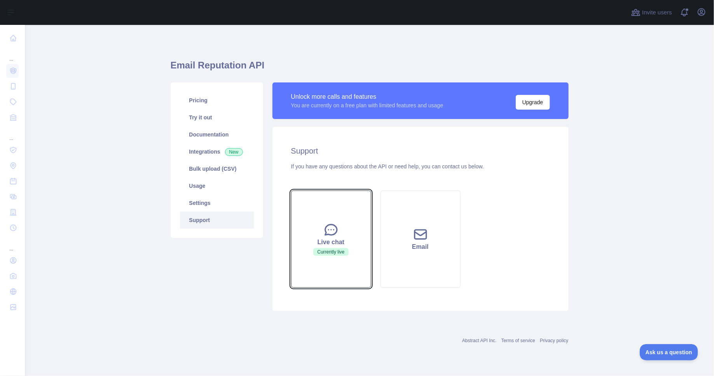
click at [353, 223] on button "Live chat Currently live" at bounding box center [331, 238] width 80 height 97
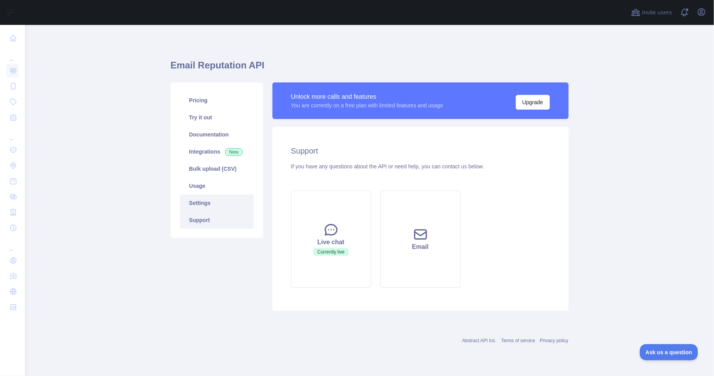
click at [209, 199] on link "Settings" at bounding box center [217, 202] width 74 height 17
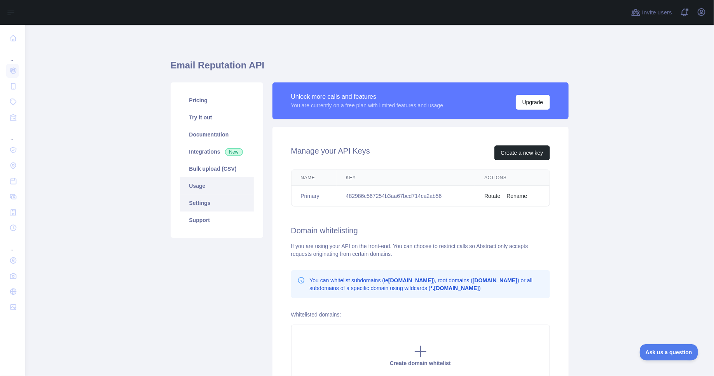
click at [195, 188] on link "Usage" at bounding box center [217, 185] width 74 height 17
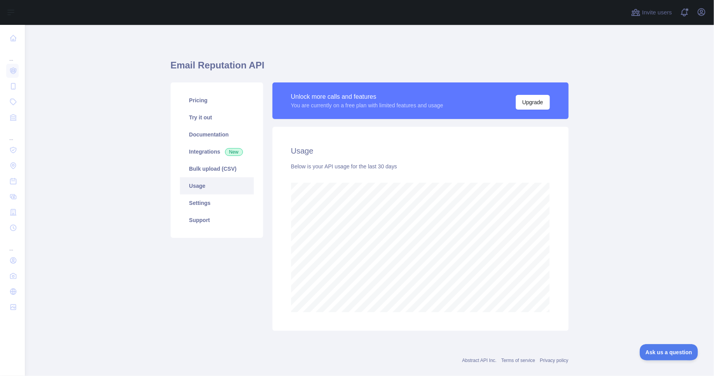
scroll to position [351, 682]
click at [195, 175] on link "Bulk upload (CSV)" at bounding box center [217, 168] width 74 height 17
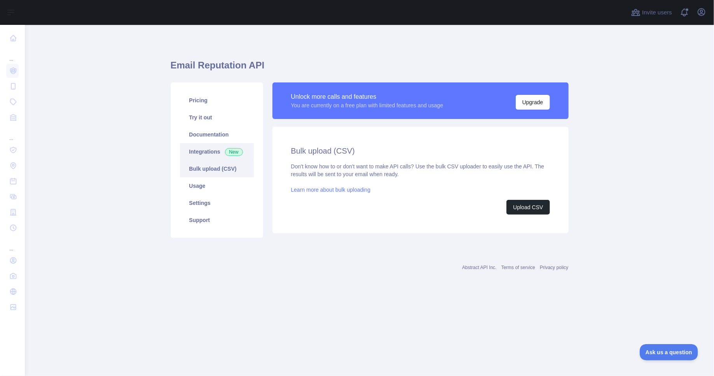
click at [208, 147] on link "Integrations New" at bounding box center [217, 151] width 74 height 17
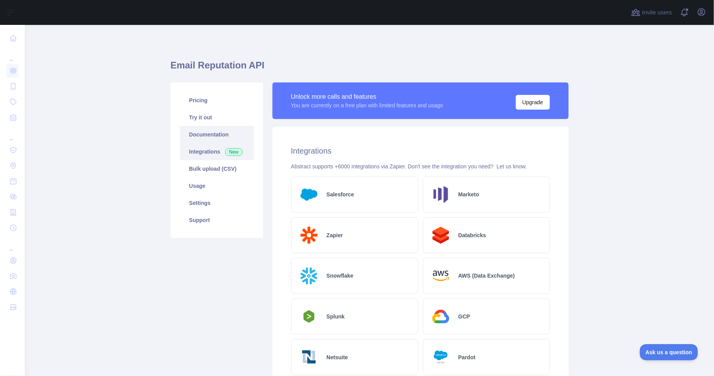
click at [214, 131] on link "Documentation" at bounding box center [217, 134] width 74 height 17
click at [220, 112] on link "Try it out" at bounding box center [217, 117] width 74 height 17
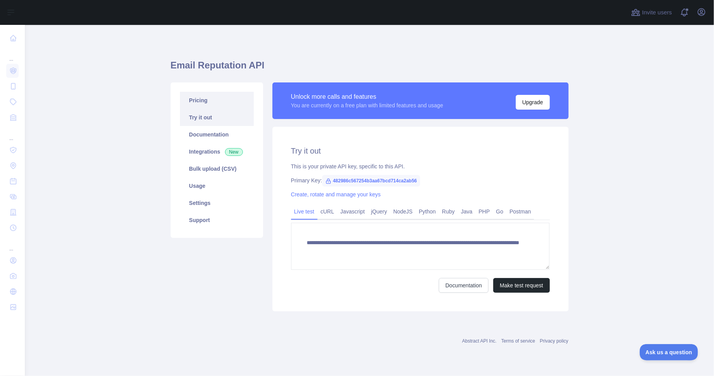
click at [224, 99] on link "Pricing" at bounding box center [217, 100] width 74 height 17
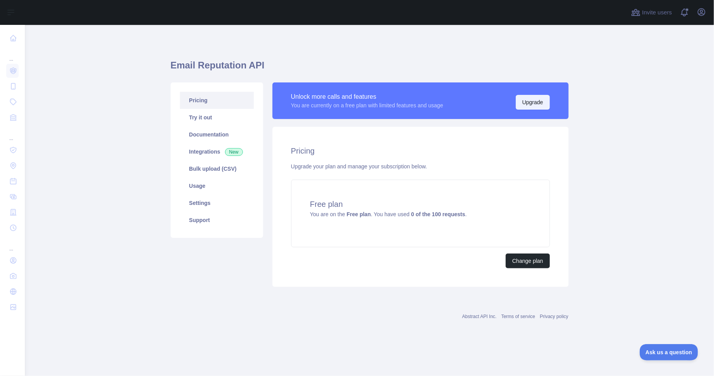
click at [523, 108] on button "Upgrade" at bounding box center [533, 102] width 34 height 15
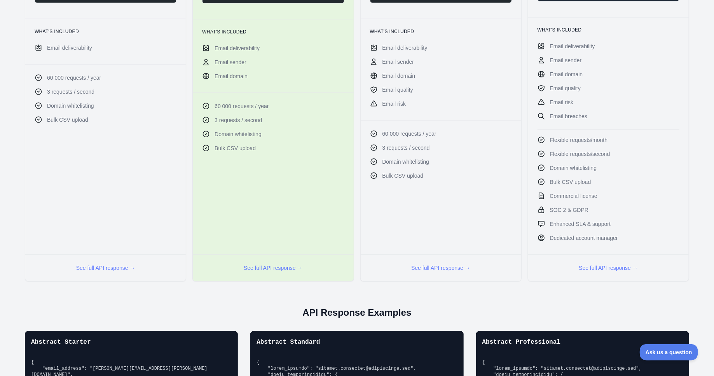
scroll to position [259, 0]
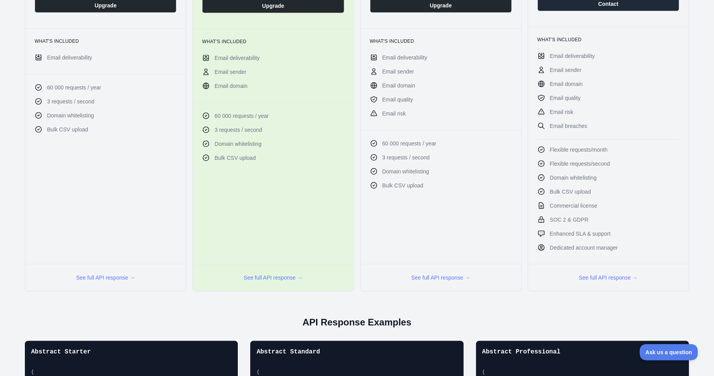
click at [593, 269] on div "See full API response →" at bounding box center [608, 277] width 160 height 27
click at [593, 274] on button "See full API response →" at bounding box center [608, 278] width 59 height 8
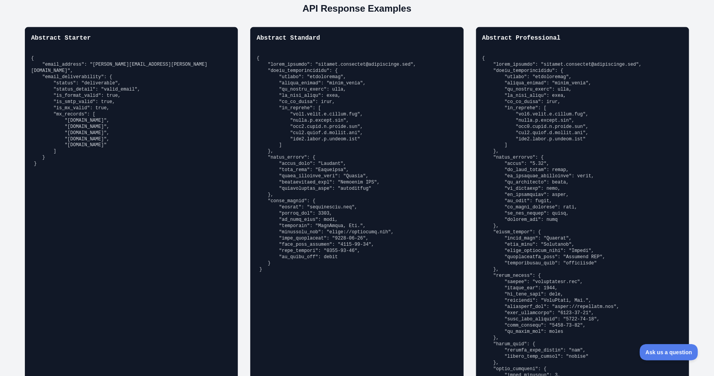
scroll to position [573, 0]
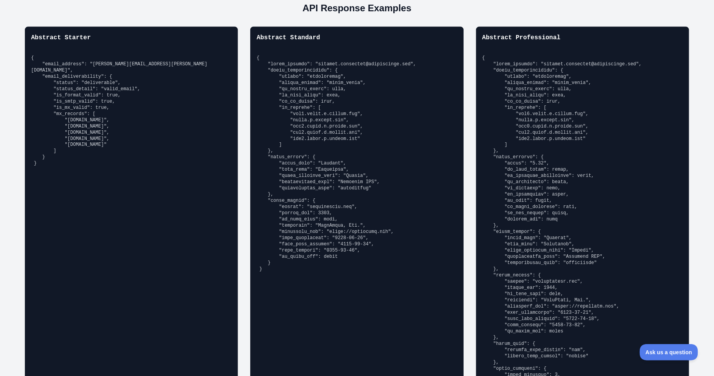
click at [669, 364] on pre at bounding box center [582, 232] width 201 height 354
click at [663, 354] on button "Ask us a question" at bounding box center [665, 351] width 58 height 16
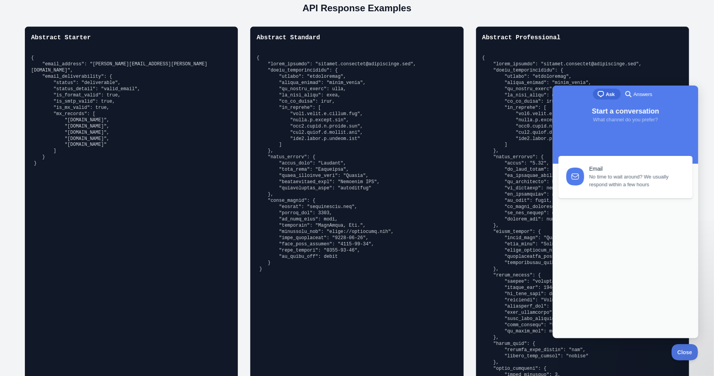
scroll to position [0, 0]
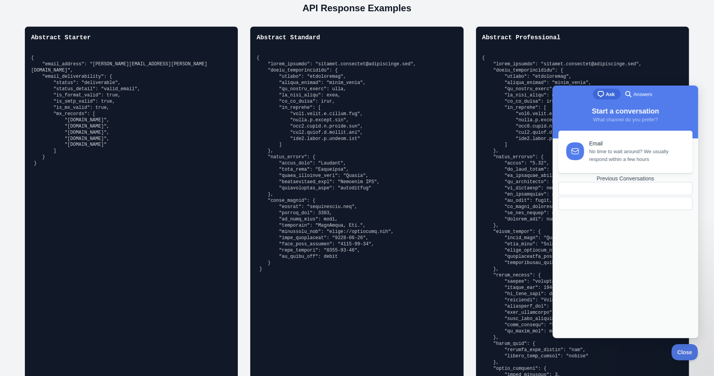
click at [606, 209] on div at bounding box center [625, 202] width 134 height 13
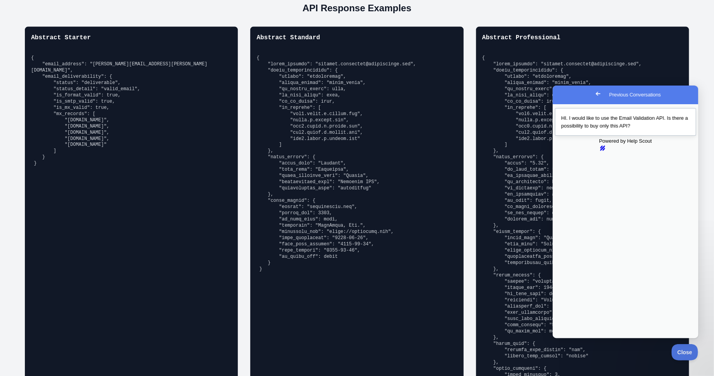
click at [591, 129] on div "Previous Conversations" at bounding box center [625, 129] width 129 height 0
click at [357, 210] on pre at bounding box center [356, 164] width 201 height 218
click at [567, 338] on button "Close" at bounding box center [560, 343] width 14 height 10
click at [593, 93] on span "Go back" at bounding box center [597, 93] width 9 height 9
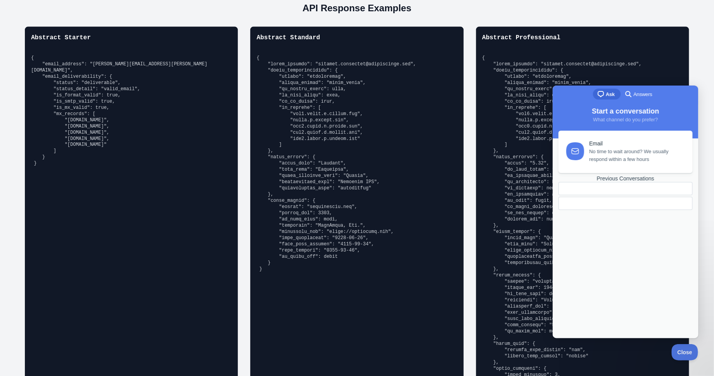
click at [434, 99] on pre at bounding box center [356, 164] width 201 height 218
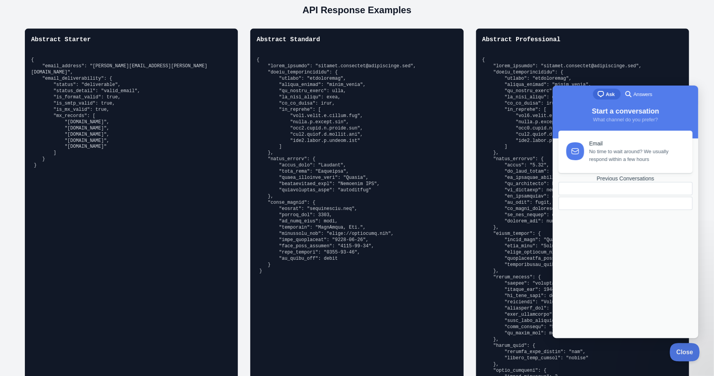
click at [691, 348] on span "Close" at bounding box center [683, 350] width 26 height 5
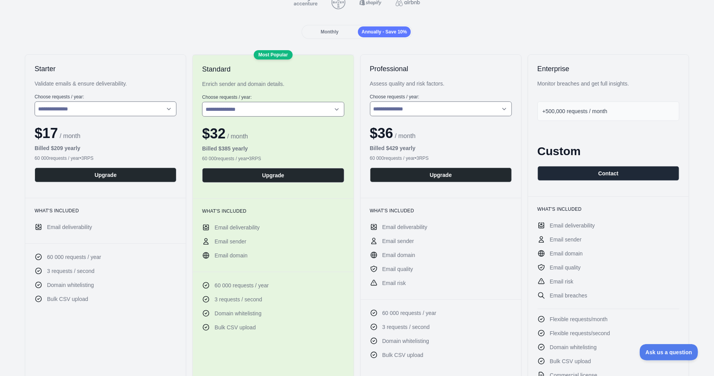
scroll to position [0, 0]
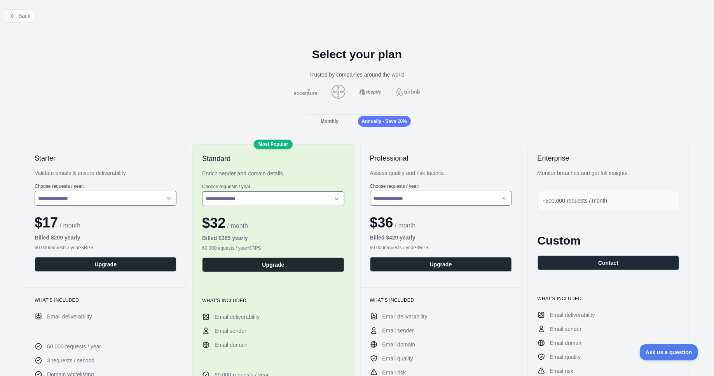
click at [23, 17] on span "Back" at bounding box center [24, 16] width 12 height 6
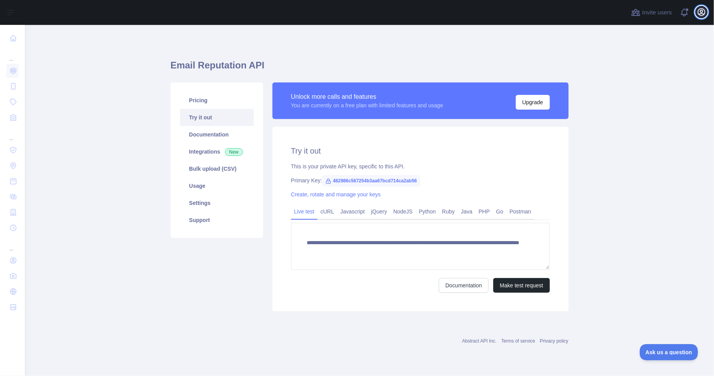
click at [705, 14] on icon "button" at bounding box center [701, 12] width 7 height 7
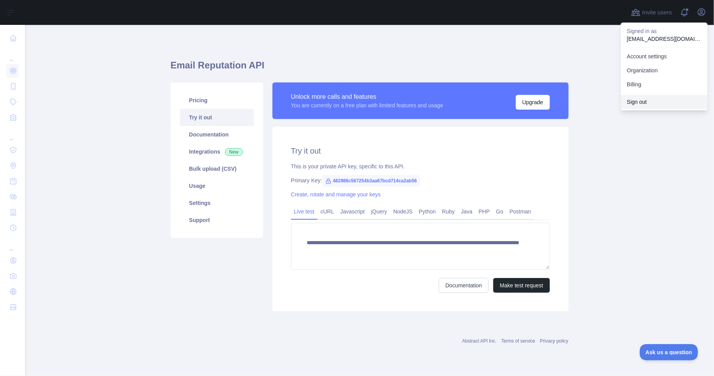
click at [654, 99] on button "Sign out" at bounding box center [664, 102] width 87 height 14
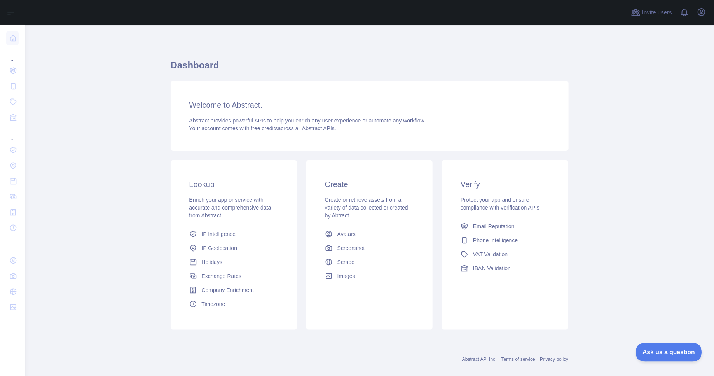
click at [662, 346] on button "Ask us a question" at bounding box center [665, 351] width 58 height 16
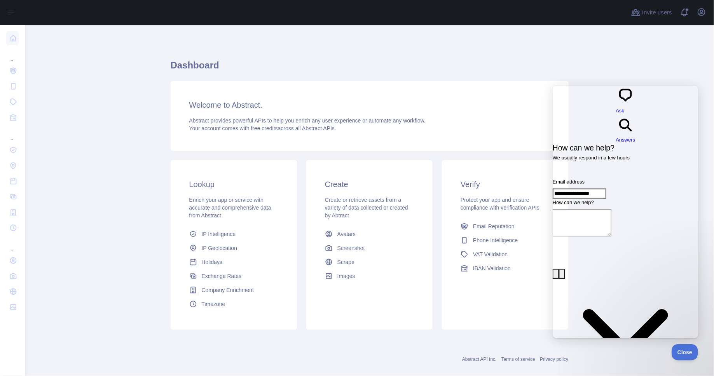
type input "**********"
click at [620, 198] on div "How can we help?" at bounding box center [625, 233] width 146 height 70
click at [611, 209] on textarea "How can we help?" at bounding box center [581, 222] width 59 height 27
type textarea "*"
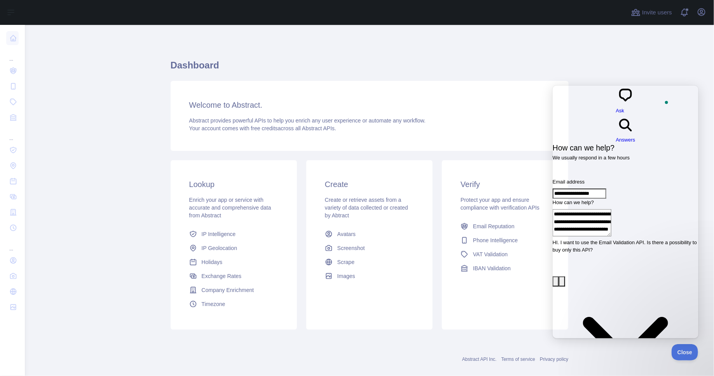
click at [609, 238] on div "Contact form" at bounding box center [625, 238] width 146 height 0
click at [648, 178] on form "**********" at bounding box center [625, 311] width 146 height 266
click at [611, 209] on textarea "**********" at bounding box center [581, 222] width 59 height 27
click at [611, 211] on textarea "**********" at bounding box center [581, 222] width 59 height 27
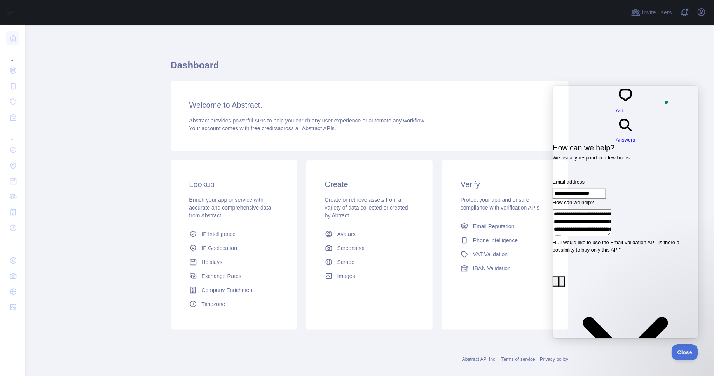
type textarea "**********"
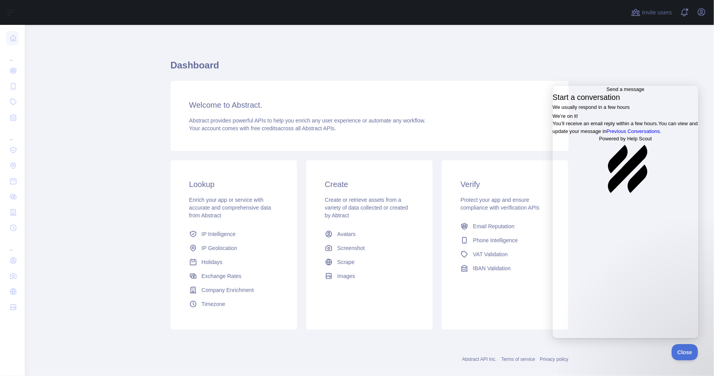
click at [616, 134] on link "Previous Conversations ." at bounding box center [633, 131] width 55 height 6
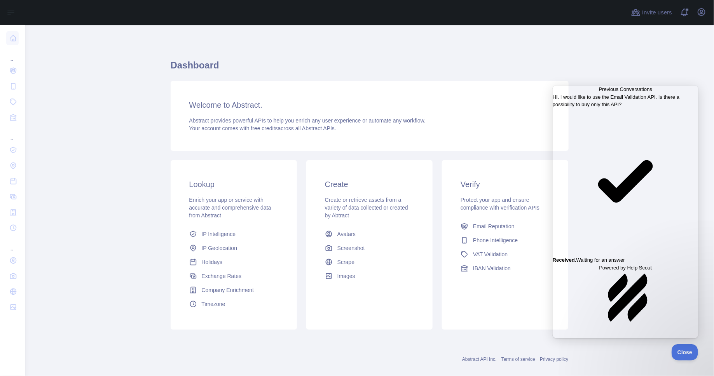
click at [597, 107] on span "HI. I would like to use the Email Validation API. Is there a possibility to buy…" at bounding box center [615, 101] width 127 height 14
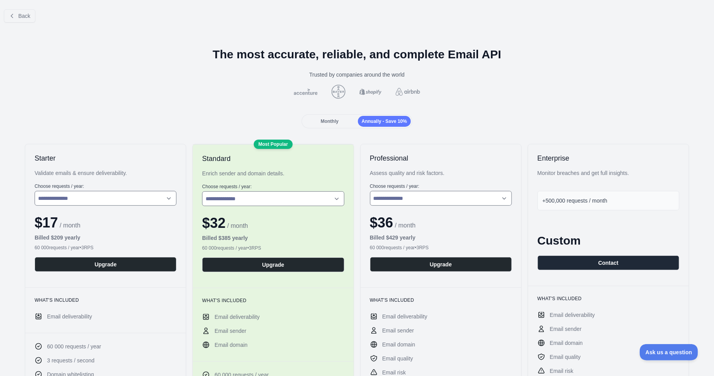
click at [328, 120] on span "Monthly" at bounding box center [330, 121] width 18 height 5
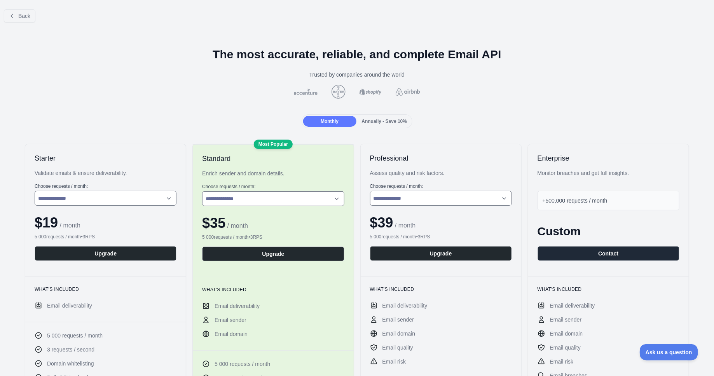
drag, startPoint x: 283, startPoint y: 48, endPoint x: 311, endPoint y: 65, distance: 32.6
click at [283, 48] on h1 "The most accurate, reliable, and complete Email API" at bounding box center [356, 54] width 701 height 14
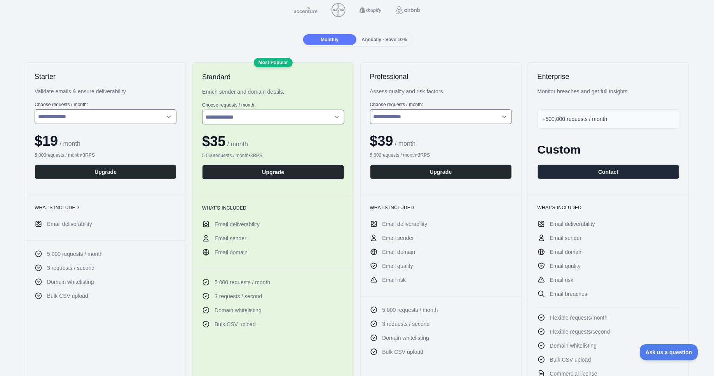
scroll to position [121, 0]
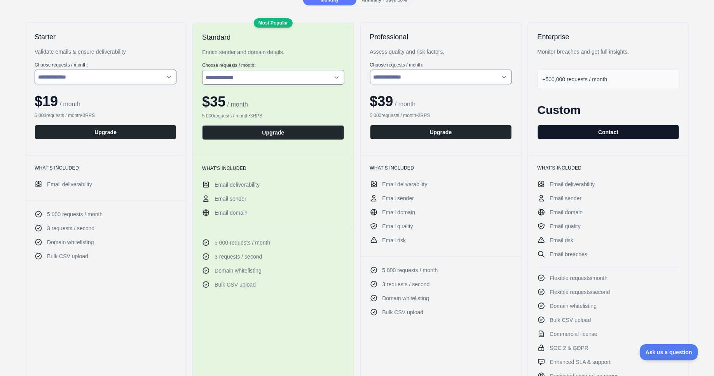
click at [585, 132] on button "Contact" at bounding box center [608, 132] width 142 height 15
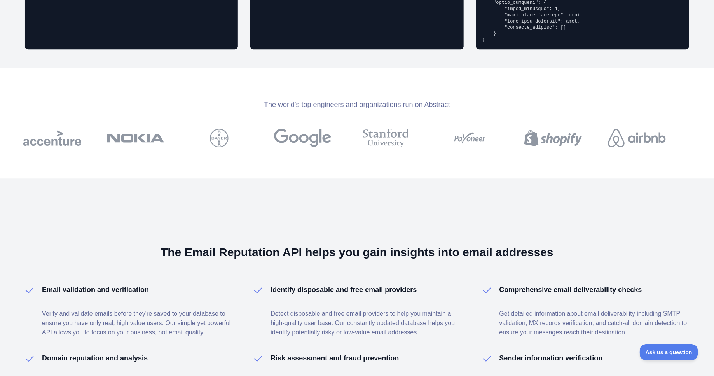
scroll to position [927, 0]
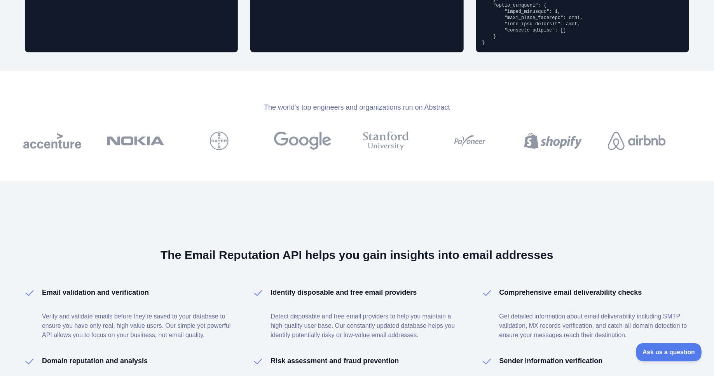
click at [657, 356] on button "Ask us a question" at bounding box center [665, 351] width 58 height 16
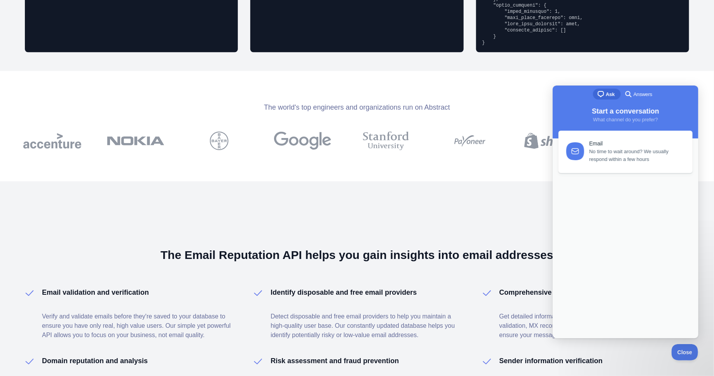
scroll to position [0, 0]
click at [640, 94] on span "Answers" at bounding box center [642, 94] width 19 height 8
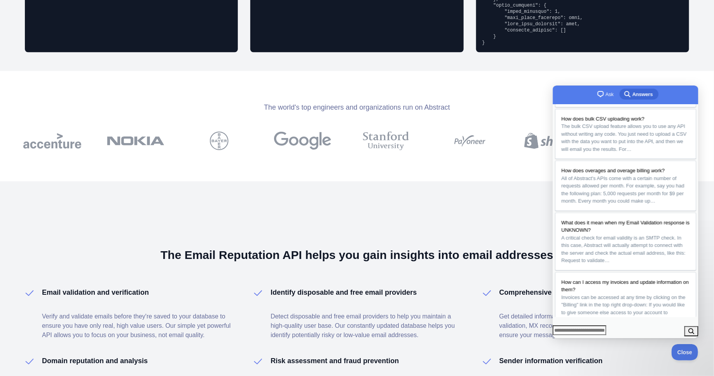
scroll to position [2, 0]
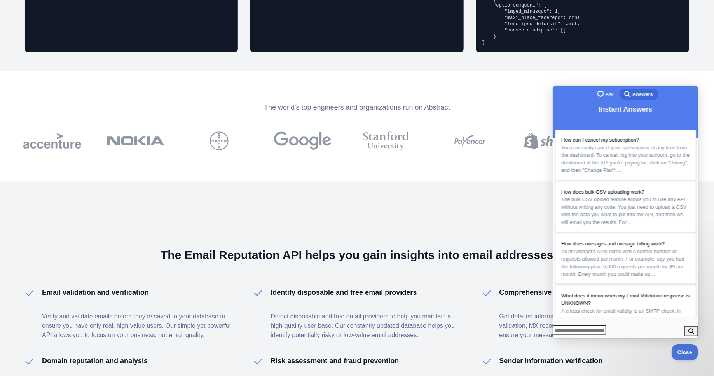
click at [595, 95] on span "chat-square" at bounding box center [599, 93] width 9 height 9
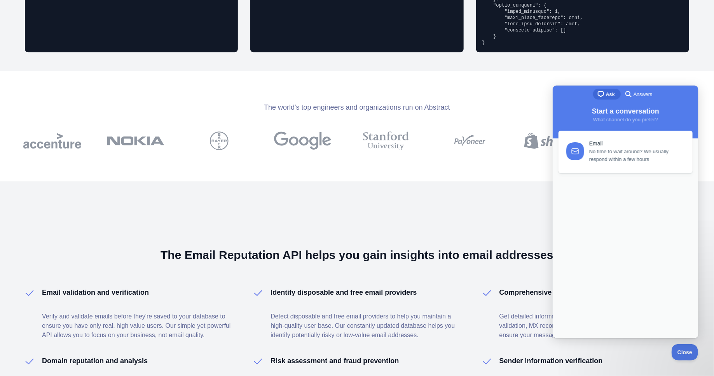
scroll to position [0, 0]
click at [613, 139] on div "Email" at bounding box center [636, 141] width 94 height 7
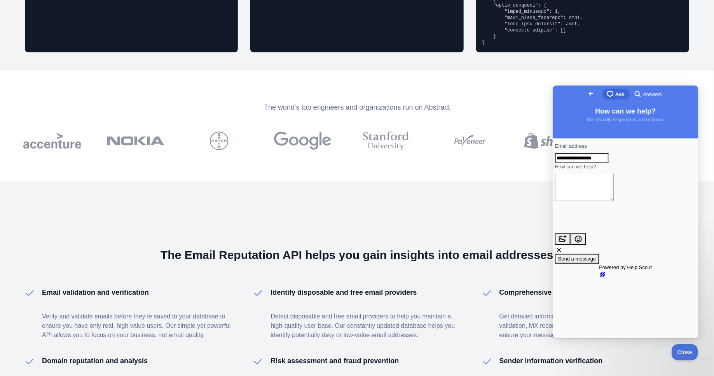
click at [586, 92] on span "Go back" at bounding box center [590, 93] width 9 height 9
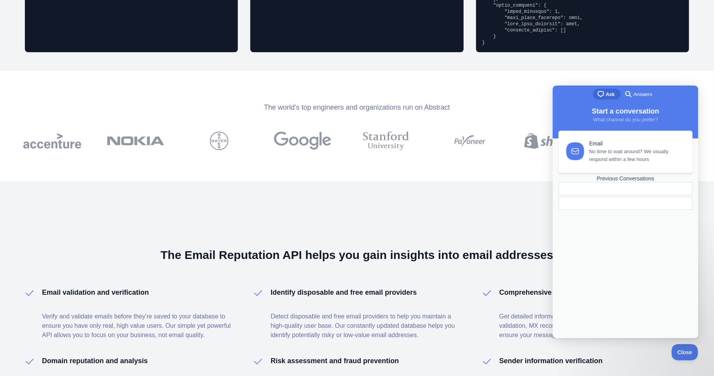
click at [628, 209] on div at bounding box center [625, 202] width 134 height 13
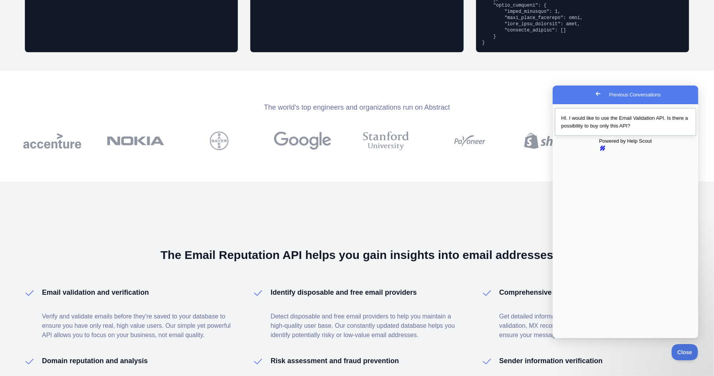
click at [599, 130] on link "HI. I would like to use the Email Validation API. Is there a possibility to buy…" at bounding box center [625, 122] width 141 height 28
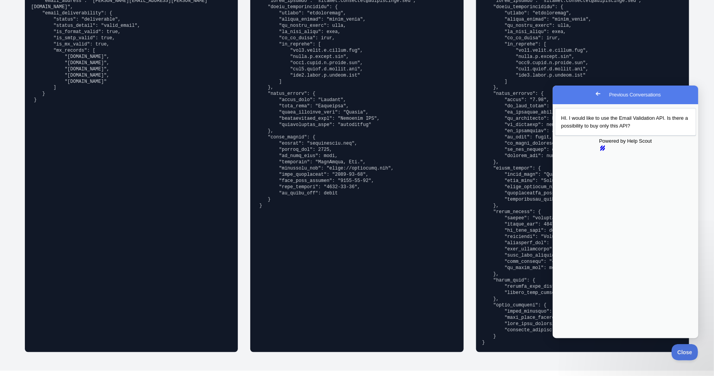
scroll to position [611, 0]
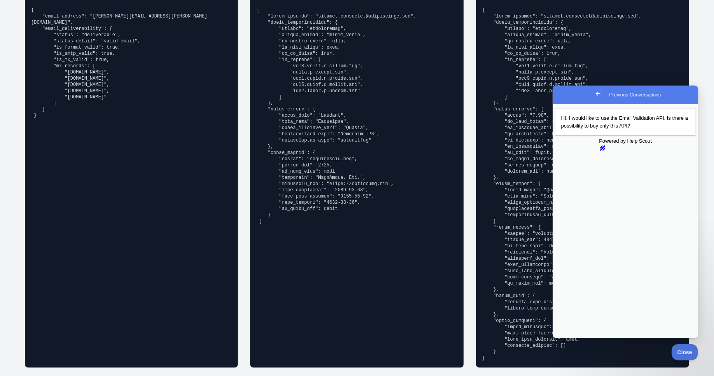
click at [567, 338] on button "Close" at bounding box center [560, 343] width 14 height 10
click at [593, 97] on span "Go back" at bounding box center [597, 93] width 9 height 9
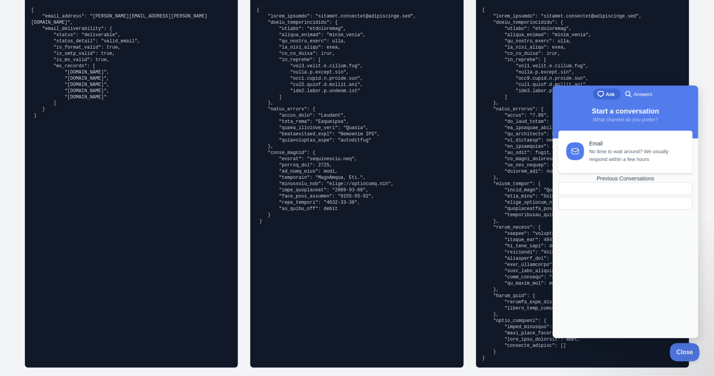
click at [676, 345] on button "Close" at bounding box center [683, 351] width 26 height 16
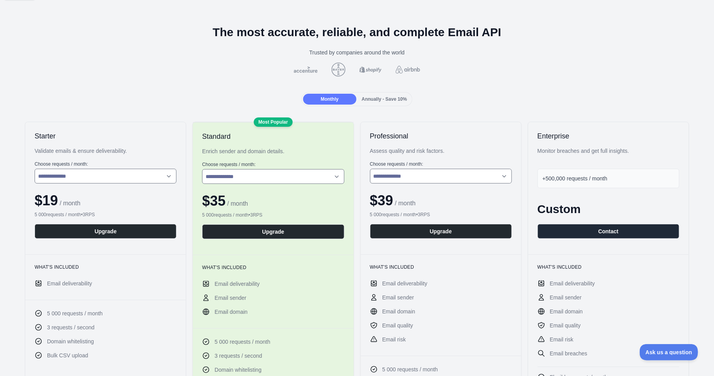
scroll to position [0, 0]
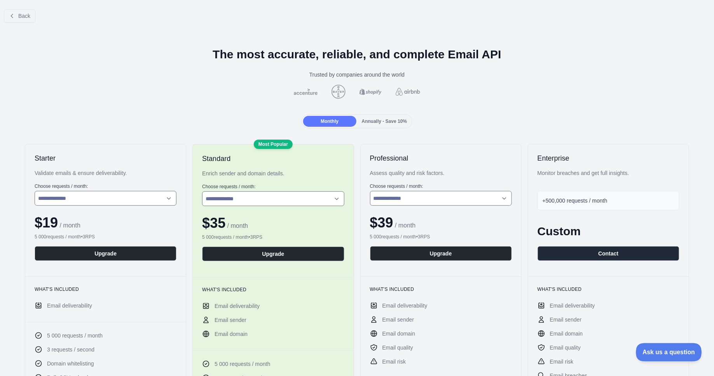
click at [665, 349] on span "Ask us a question" at bounding box center [665, 350] width 58 height 5
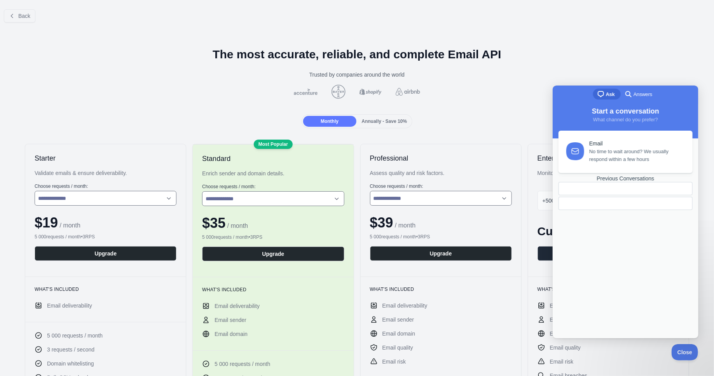
click at [625, 209] on div at bounding box center [625, 202] width 134 height 13
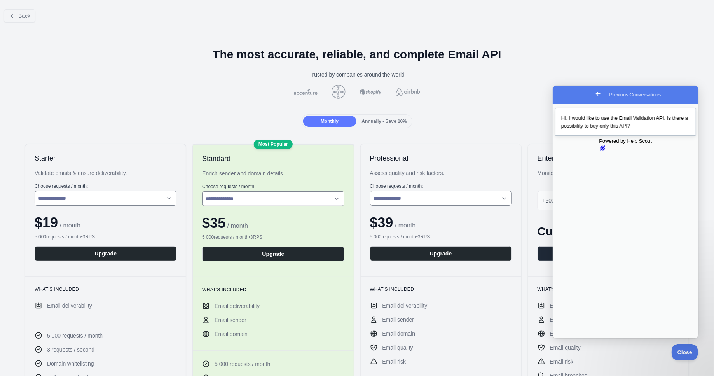
click at [627, 129] on div "HI. I would like to use the Email Validation API. Is there a possibility to buy…" at bounding box center [625, 121] width 129 height 15
click at [567, 338] on button "Close" at bounding box center [560, 343] width 14 height 10
click at [593, 96] on span "Go back" at bounding box center [597, 93] width 9 height 9
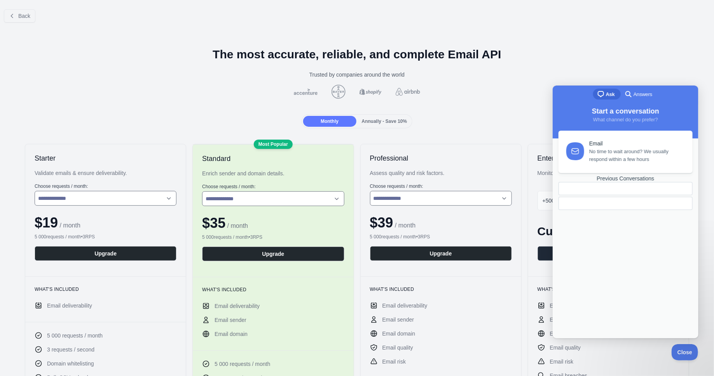
scroll to position [51, 0]
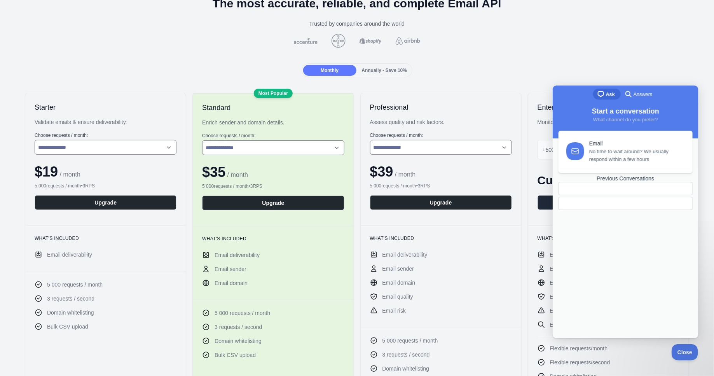
click at [542, 63] on div "Monthly Annually - Save 10%" at bounding box center [356, 70] width 701 height 14
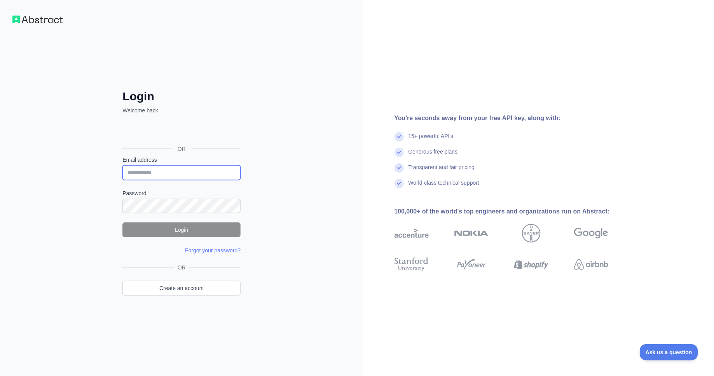
type input "**********"
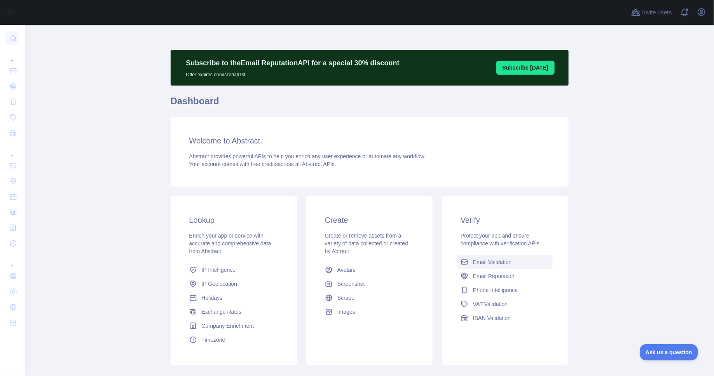
click at [513, 257] on link "Email Validation" at bounding box center [504, 262] width 95 height 14
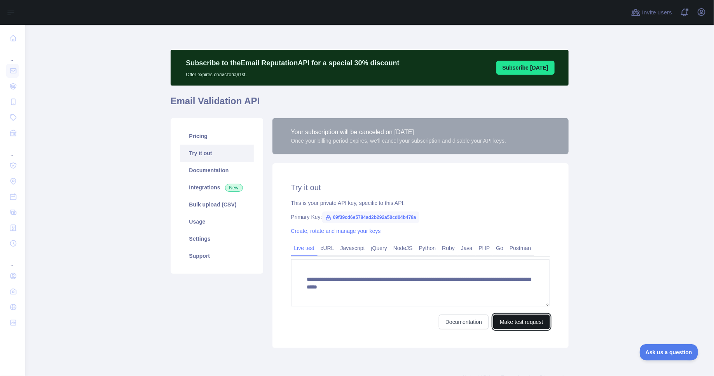
click at [524, 319] on button "Make test request" at bounding box center [521, 321] width 56 height 15
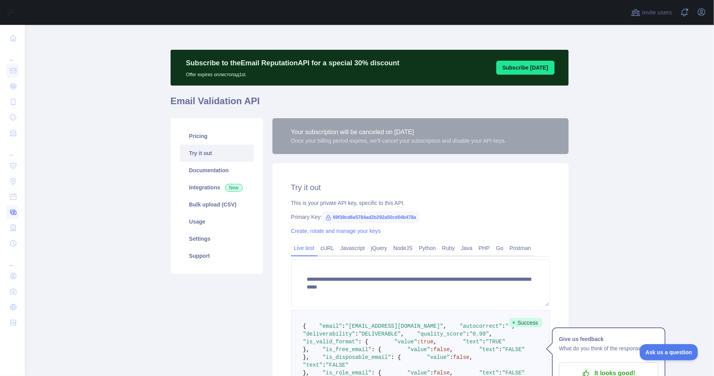
scroll to position [319, 0]
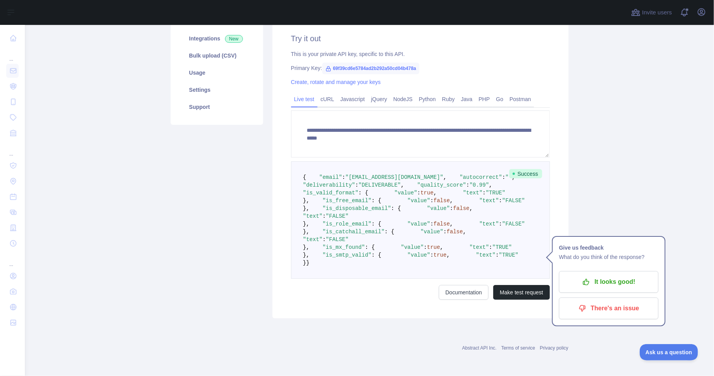
click at [598, 232] on main "**********" at bounding box center [369, 200] width 689 height 351
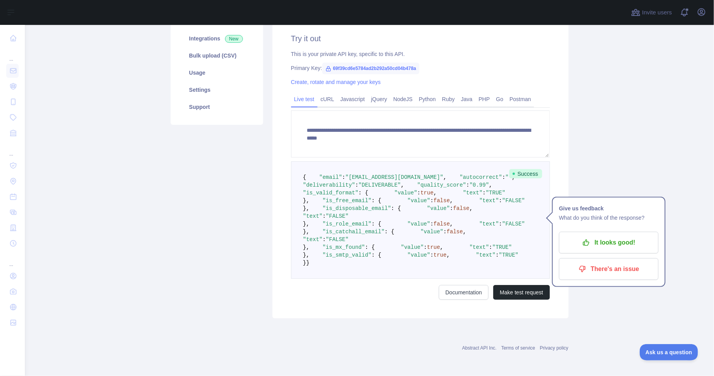
scroll to position [0, 0]
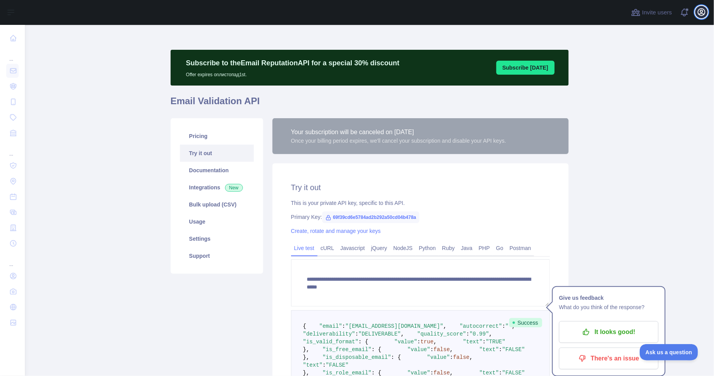
click at [701, 15] on icon "button" at bounding box center [701, 11] width 9 height 9
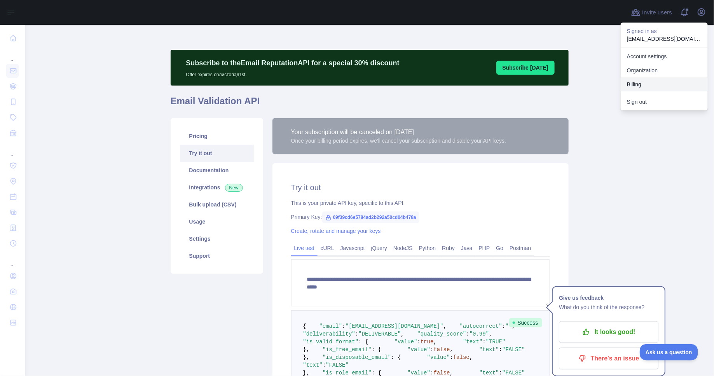
click at [649, 83] on button "Billing" at bounding box center [664, 84] width 87 height 14
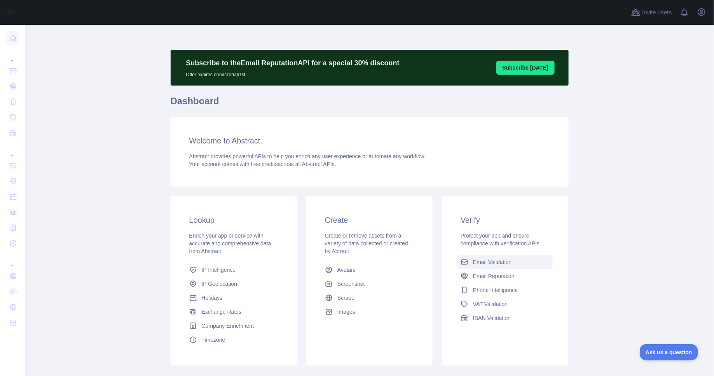
click at [466, 263] on link "Email Validation" at bounding box center [504, 262] width 95 height 14
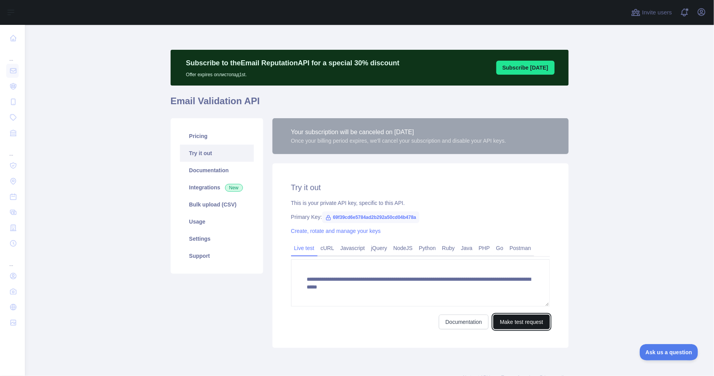
click at [517, 324] on button "Make test request" at bounding box center [521, 321] width 56 height 15
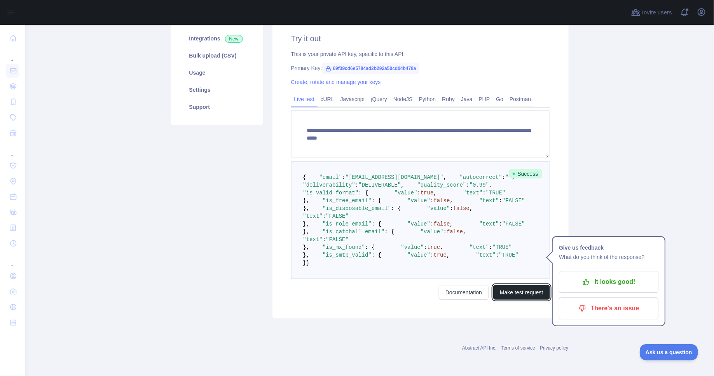
scroll to position [300, 0]
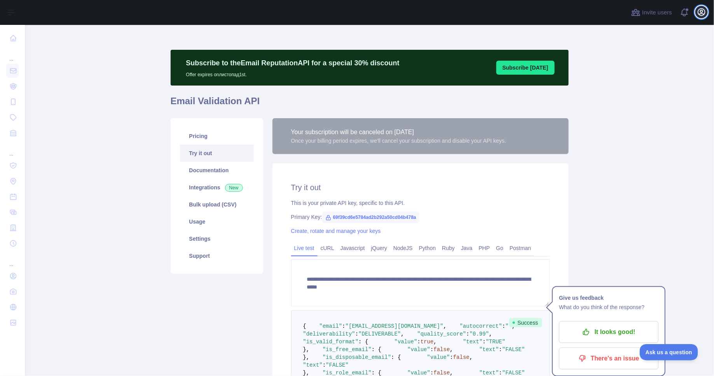
click at [703, 11] on icon "button" at bounding box center [701, 11] width 9 height 9
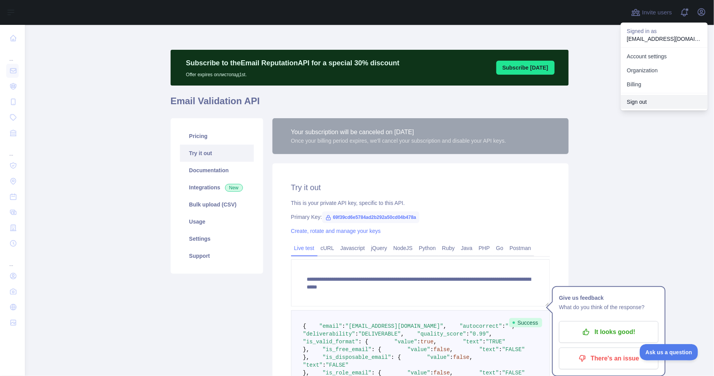
click at [675, 99] on button "Sign out" at bounding box center [664, 102] width 87 height 14
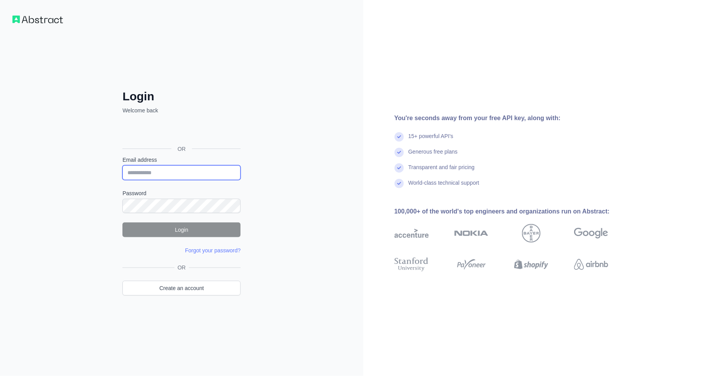
click at [211, 177] on input "Email address" at bounding box center [181, 172] width 118 height 15
type input "**********"
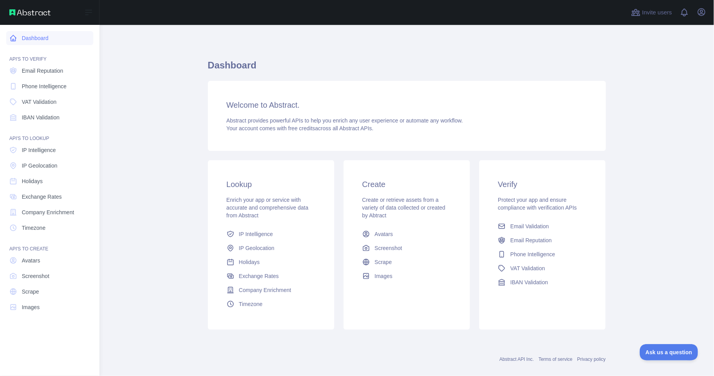
drag, startPoint x: 13, startPoint y: 39, endPoint x: 18, endPoint y: 39, distance: 5.1
click at [13, 39] on icon at bounding box center [13, 38] width 6 height 6
click at [19, 39] on link "Dashboard" at bounding box center [49, 38] width 87 height 14
click at [27, 22] on div "Open sidebar" at bounding box center [49, 12] width 99 height 25
click at [29, 18] on div "Open sidebar" at bounding box center [49, 12] width 99 height 25
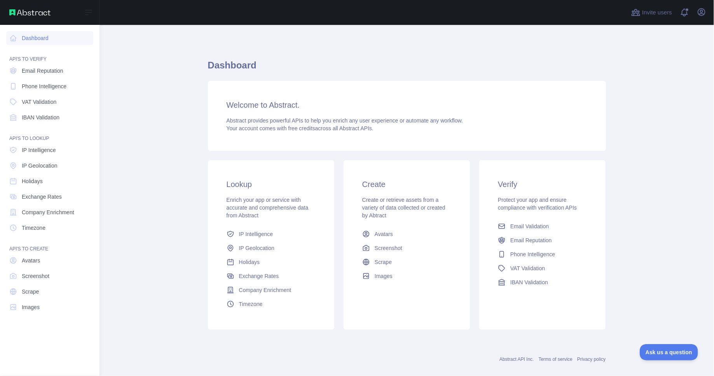
click at [30, 14] on img at bounding box center [29, 12] width 41 height 6
click at [35, 32] on link "Dashboard" at bounding box center [49, 38] width 87 height 14
click at [35, 10] on img at bounding box center [29, 12] width 41 height 6
click at [31, 70] on span "Email Reputation" at bounding box center [43, 71] width 42 height 8
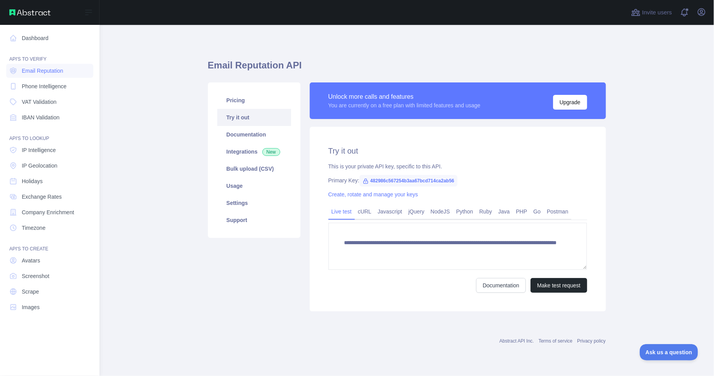
click at [49, 16] on div "Open sidebar" at bounding box center [49, 12] width 99 height 25
click at [35, 30] on nav "Dashboard API'S TO VERIFY Email Reputation Phone Intelligence VAT Validation IB…" at bounding box center [49, 194] width 87 height 338
click at [33, 36] on link "Dashboard" at bounding box center [49, 38] width 87 height 14
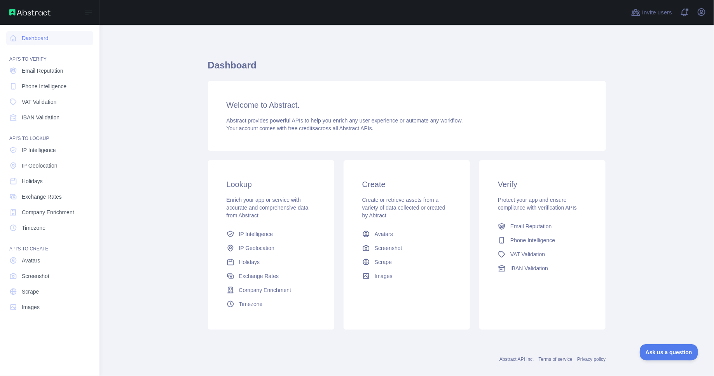
click at [47, 62] on div "API'S TO VERIFY" at bounding box center [49, 55] width 87 height 16
click at [40, 71] on span "Email Reputation" at bounding box center [43, 71] width 42 height 8
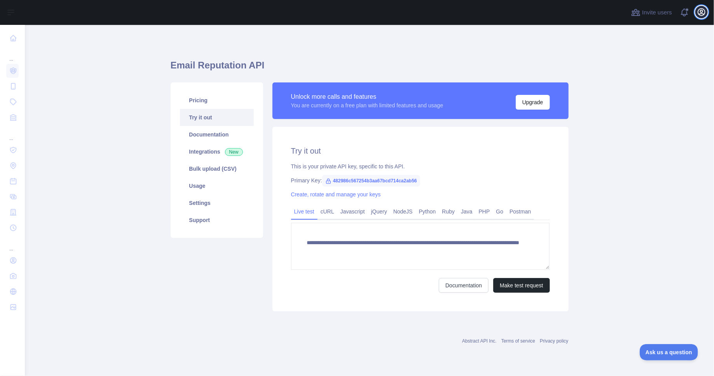
click at [699, 12] on icon "button" at bounding box center [701, 11] width 9 height 9
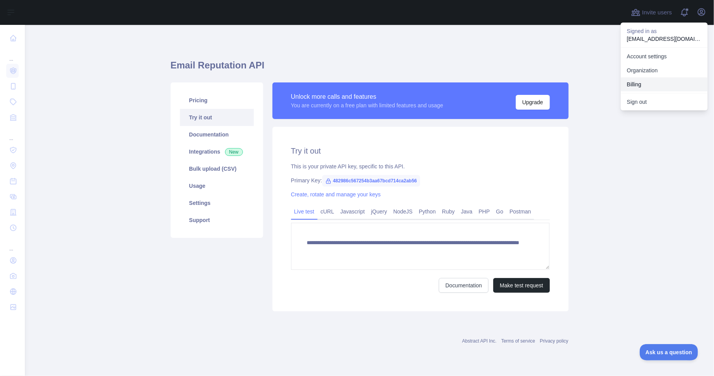
click at [634, 85] on button "Billing" at bounding box center [664, 84] width 87 height 14
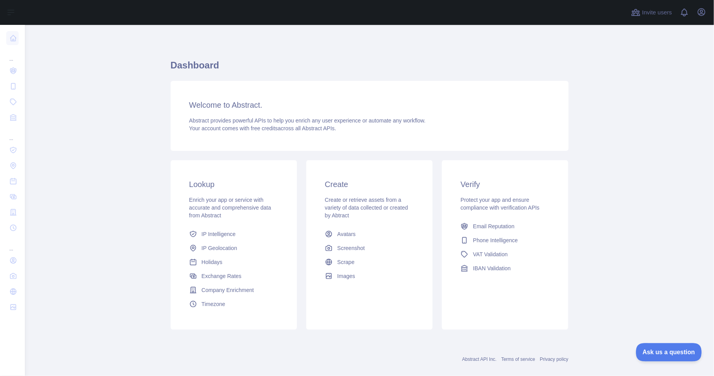
click at [671, 349] on span "Ask us a question" at bounding box center [665, 350] width 58 height 5
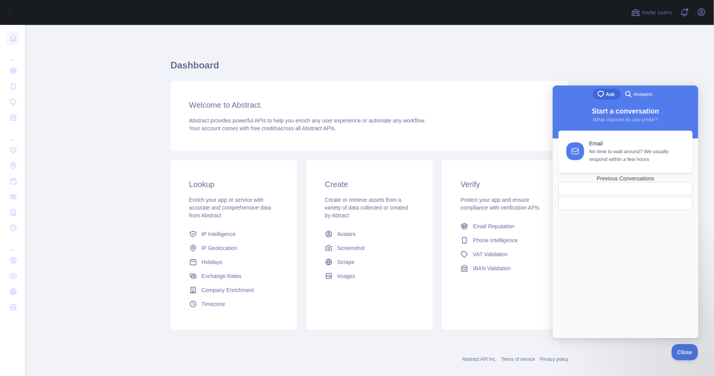
click at [623, 209] on link "Previous Conversations" at bounding box center [625, 192] width 134 height 35
